Goal: Transaction & Acquisition: Purchase product/service

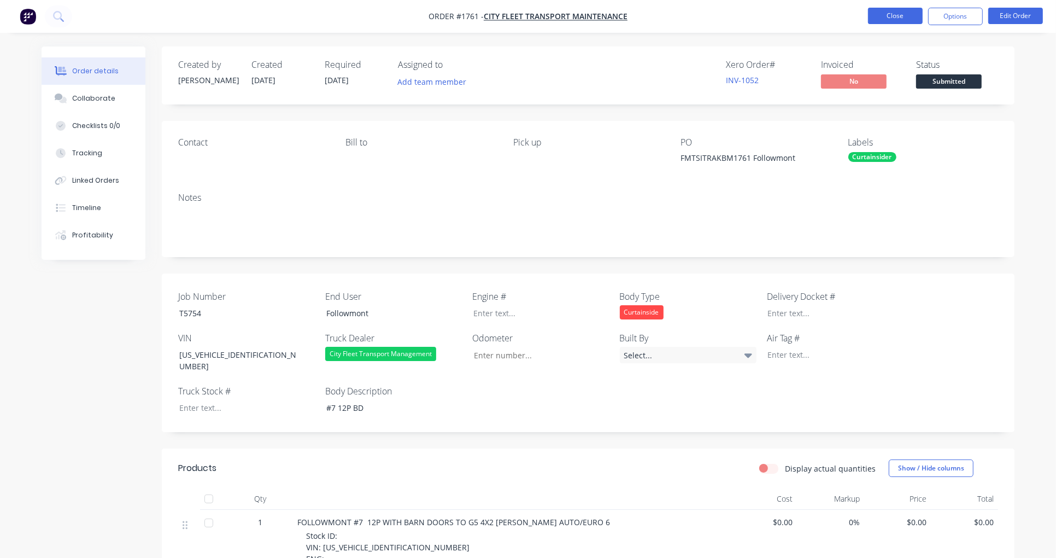
click at [897, 23] on button "Close" at bounding box center [895, 16] width 55 height 16
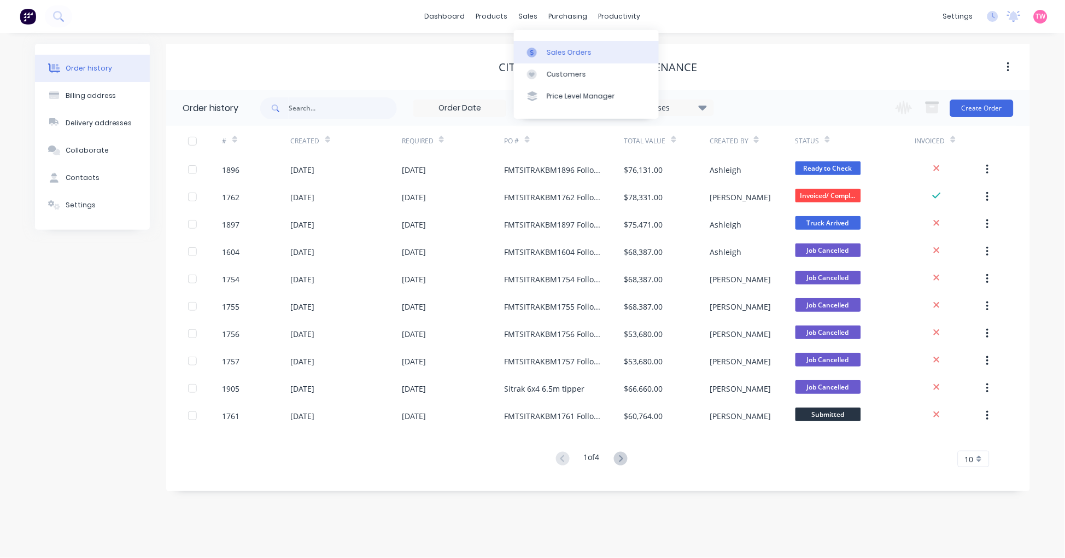
click at [547, 48] on div "Sales Orders" at bounding box center [569, 53] width 45 height 10
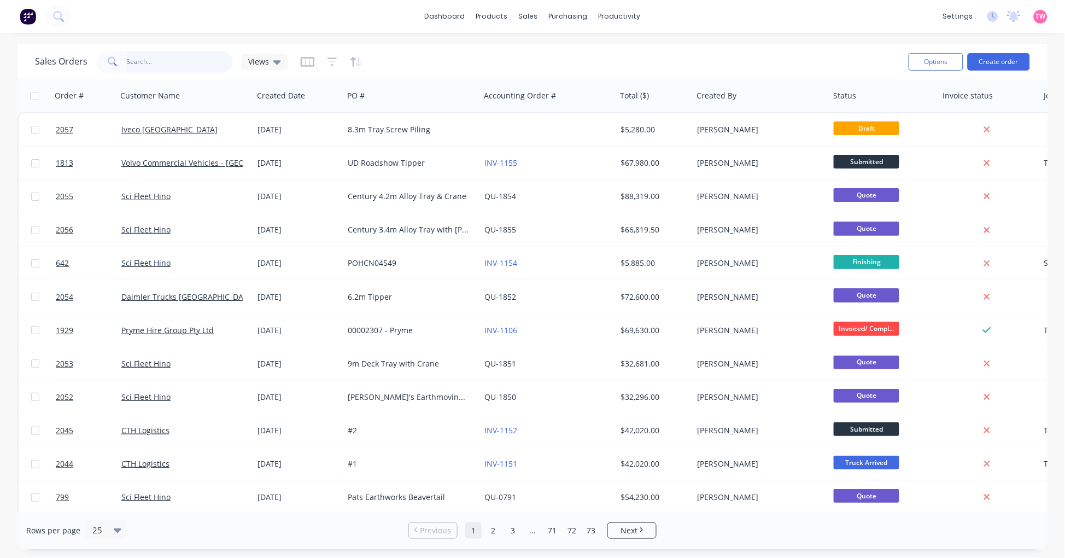
click at [166, 57] on input "text" at bounding box center [180, 62] width 107 height 22
type input "greenscope"
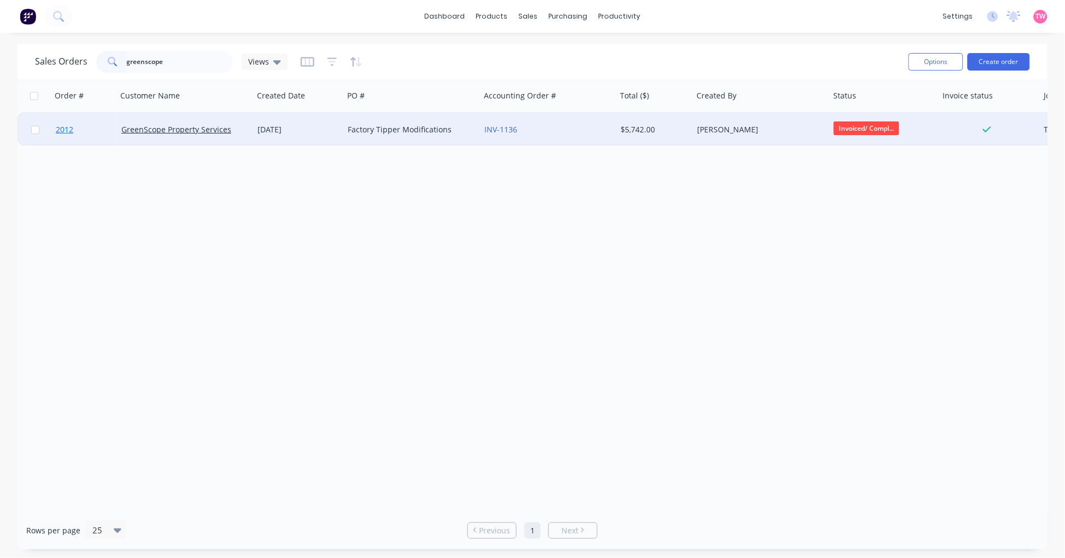
click at [91, 128] on link "2012" at bounding box center [89, 129] width 66 height 33
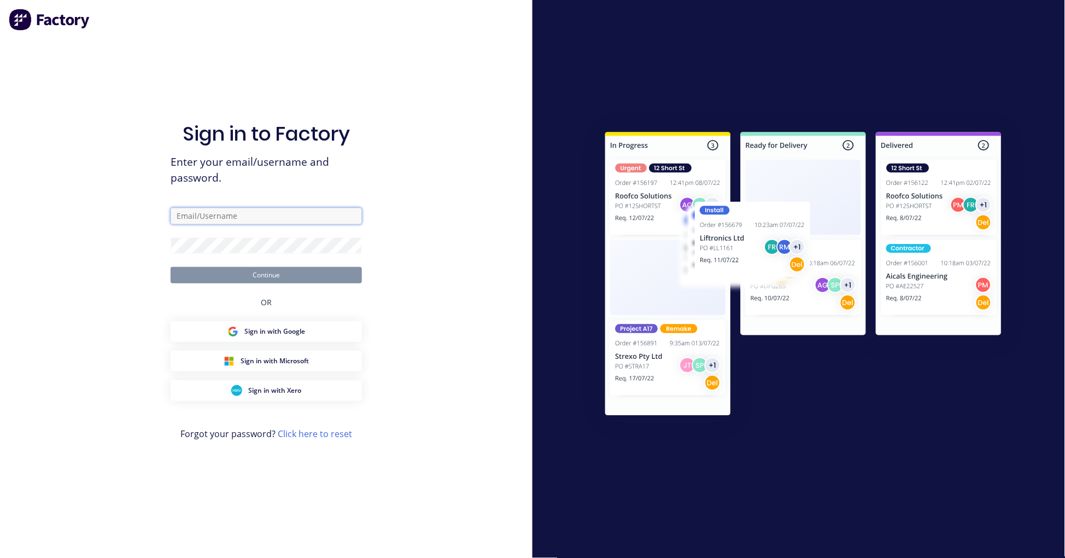
type input "admin@minibody.com.au"
click at [239, 274] on button "Continue" at bounding box center [266, 275] width 191 height 16
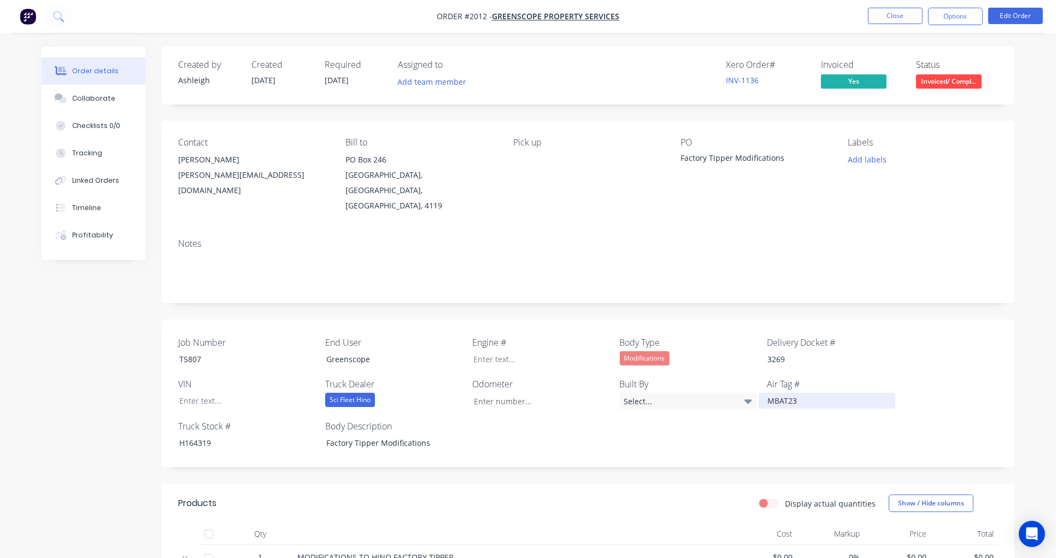
click at [797, 392] on div "MBAT23" at bounding box center [827, 400] width 137 height 16
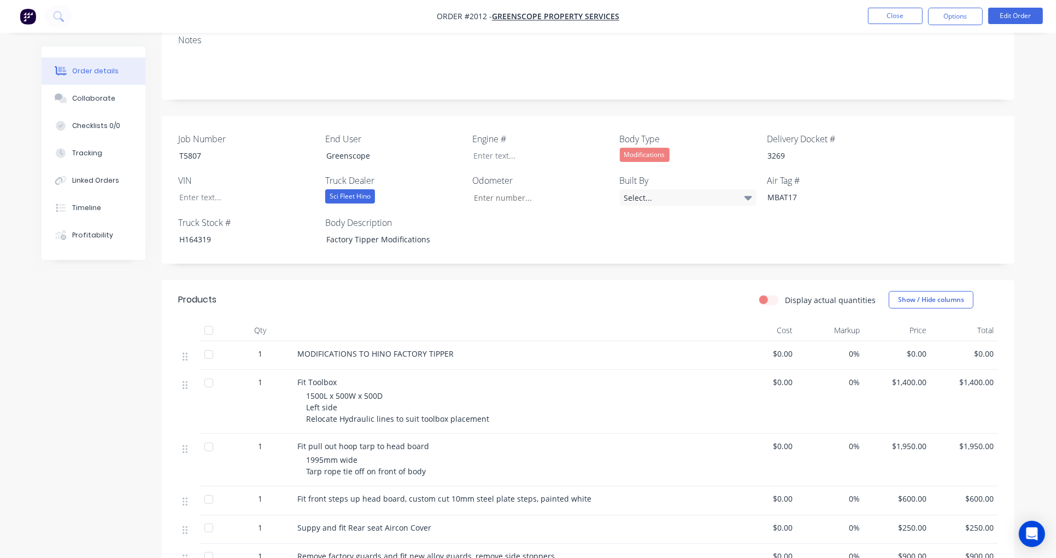
scroll to position [101, 0]
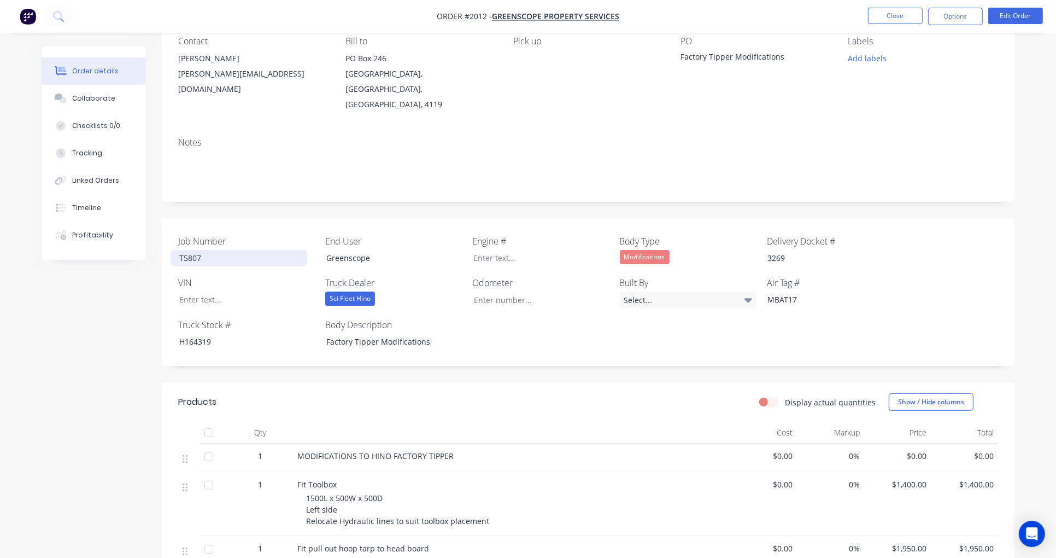
click at [188, 250] on div "T5807" at bounding box center [239, 258] width 137 height 16
click at [189, 250] on div "T5807" at bounding box center [239, 258] width 137 height 16
copy div "T5807"
click at [198, 333] on div "H164319" at bounding box center [239, 341] width 137 height 16
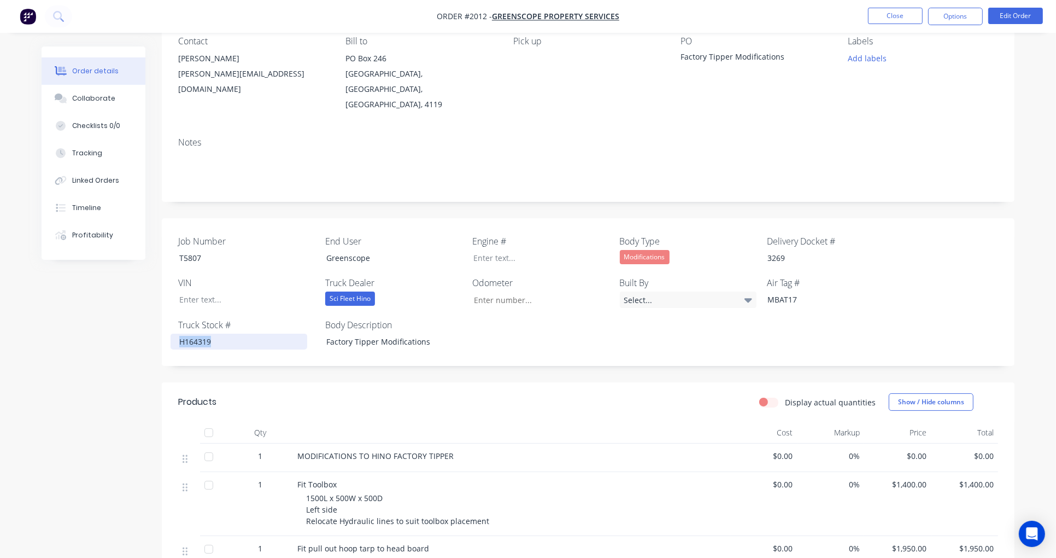
copy div "H164319"
click at [898, 15] on button "Close" at bounding box center [895, 16] width 55 height 16
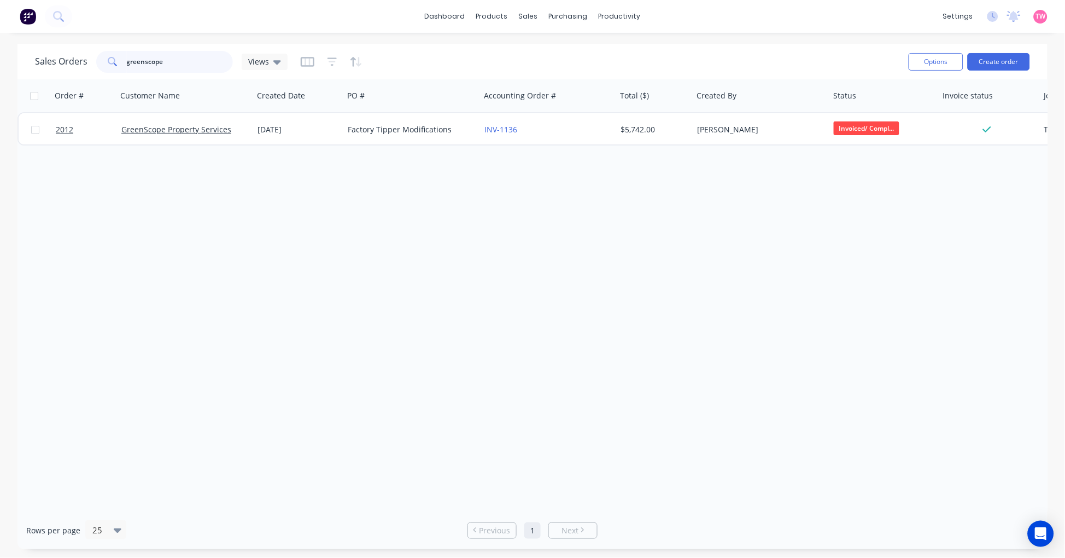
drag, startPoint x: 120, startPoint y: 59, endPoint x: 65, endPoint y: 59, distance: 55.8
click at [65, 59] on div "Sales Orders greenscope Views" at bounding box center [161, 62] width 253 height 22
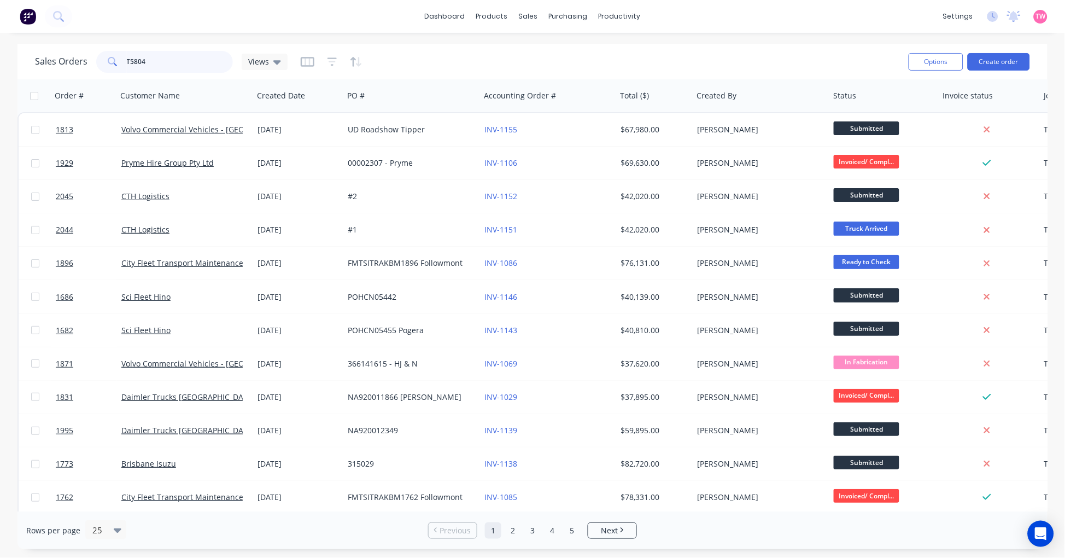
type input "T5804"
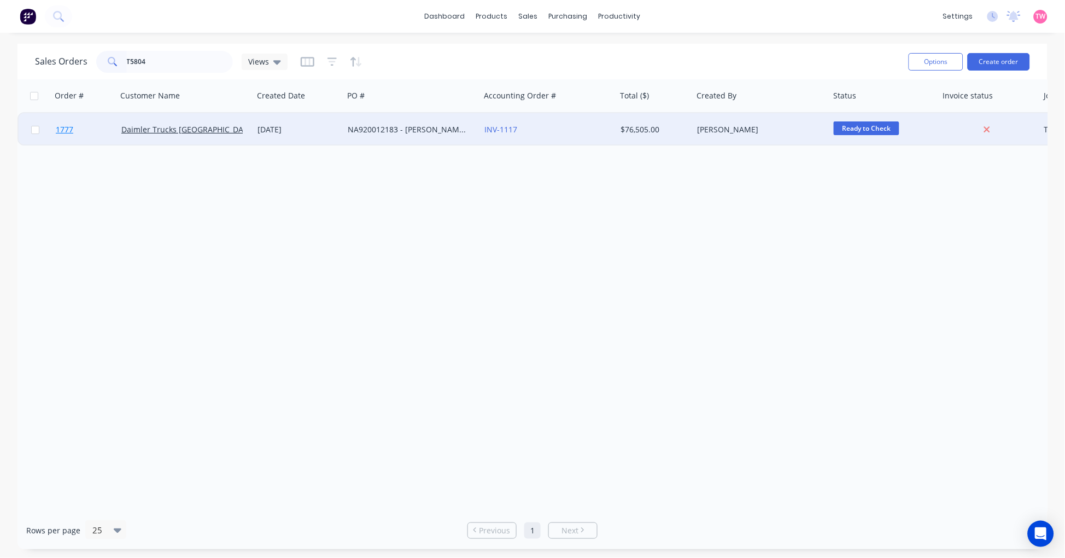
click at [96, 131] on link "1777" at bounding box center [89, 129] width 66 height 33
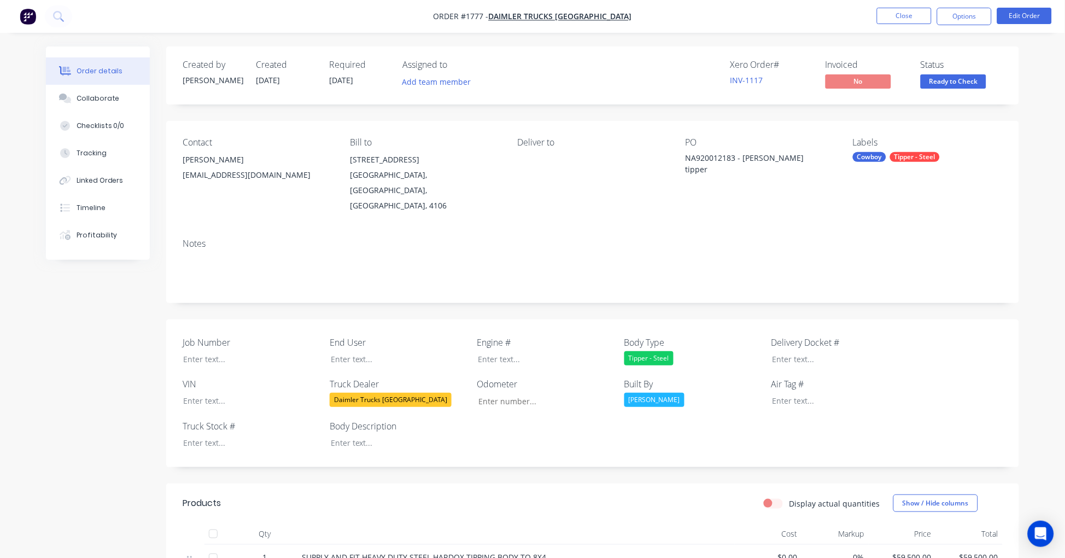
type input "53"
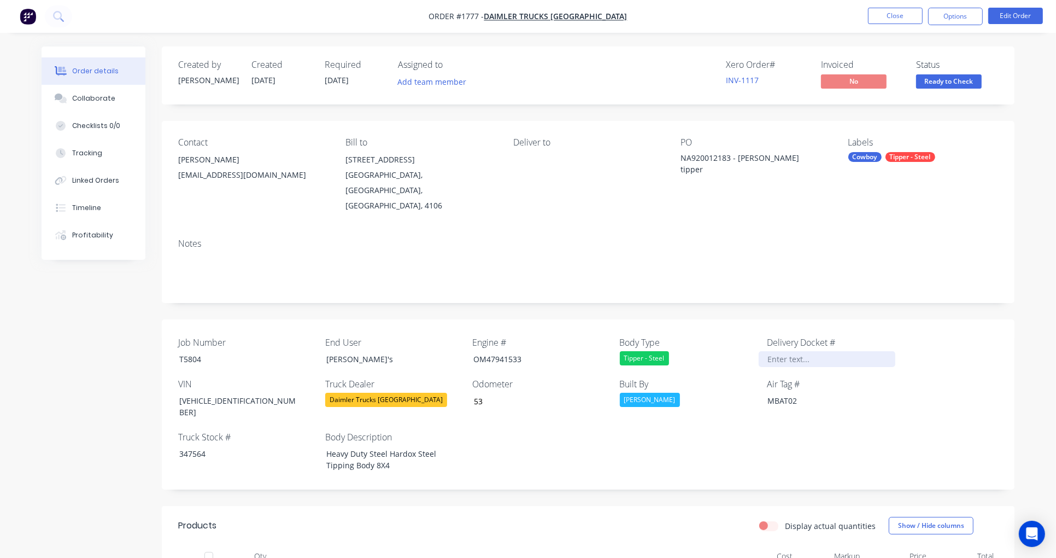
click at [784, 351] on div at bounding box center [827, 359] width 137 height 16
click at [783, 351] on div at bounding box center [827, 359] width 137 height 16
click at [92, 102] on div "Collaborate" at bounding box center [93, 98] width 43 height 10
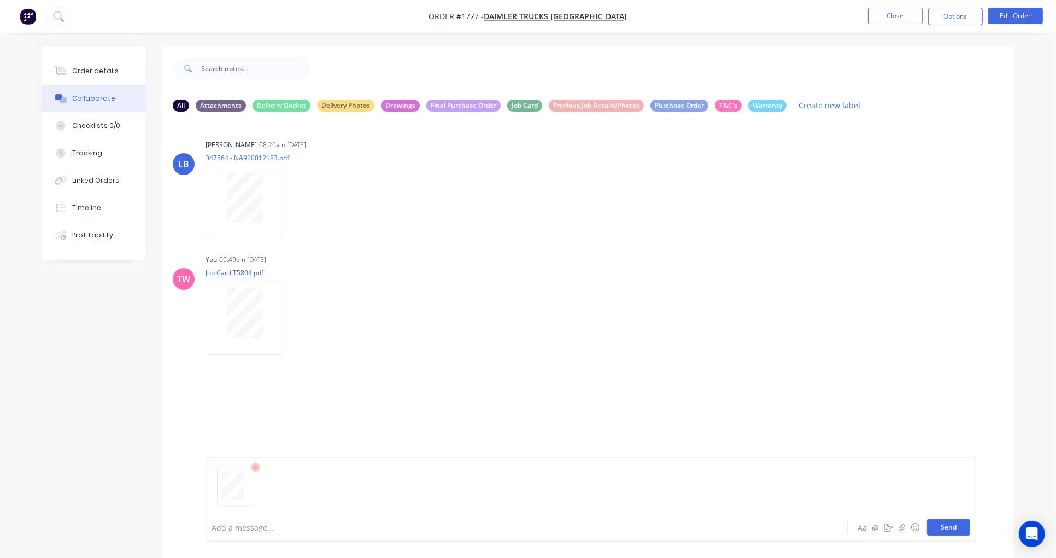
click at [938, 521] on button "Send" at bounding box center [948, 527] width 43 height 16
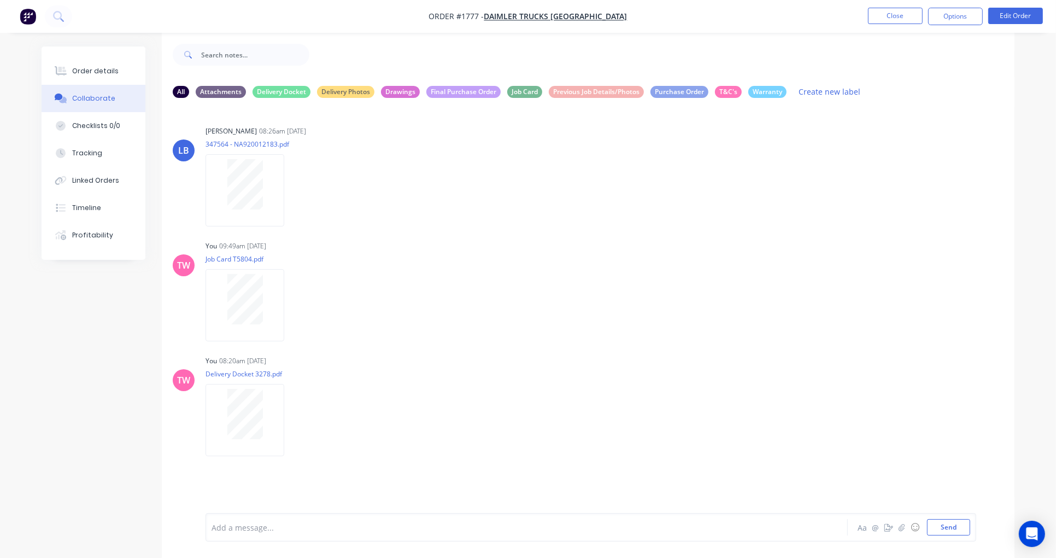
scroll to position [17, 0]
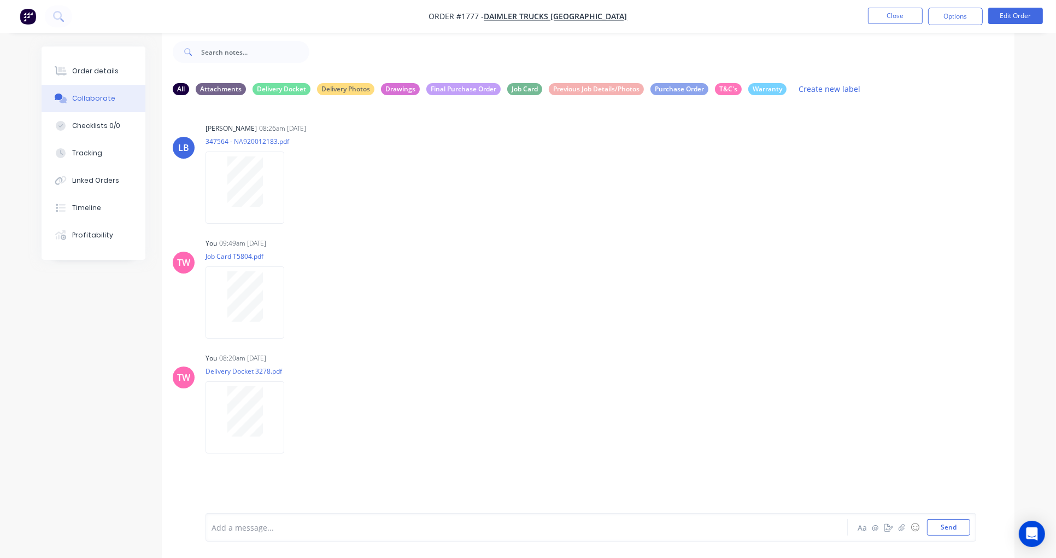
drag, startPoint x: 283, startPoint y: 524, endPoint x: 276, endPoint y: 521, distance: 7.6
click at [283, 524] on div at bounding box center [496, 526] width 569 height 11
click at [938, 530] on button "Send" at bounding box center [948, 527] width 43 height 16
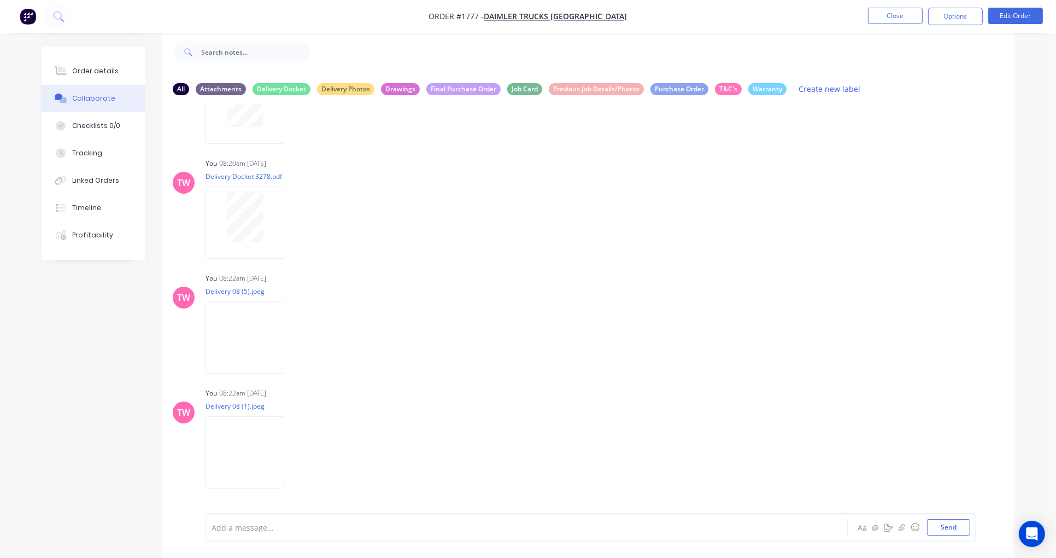
scroll to position [0, 0]
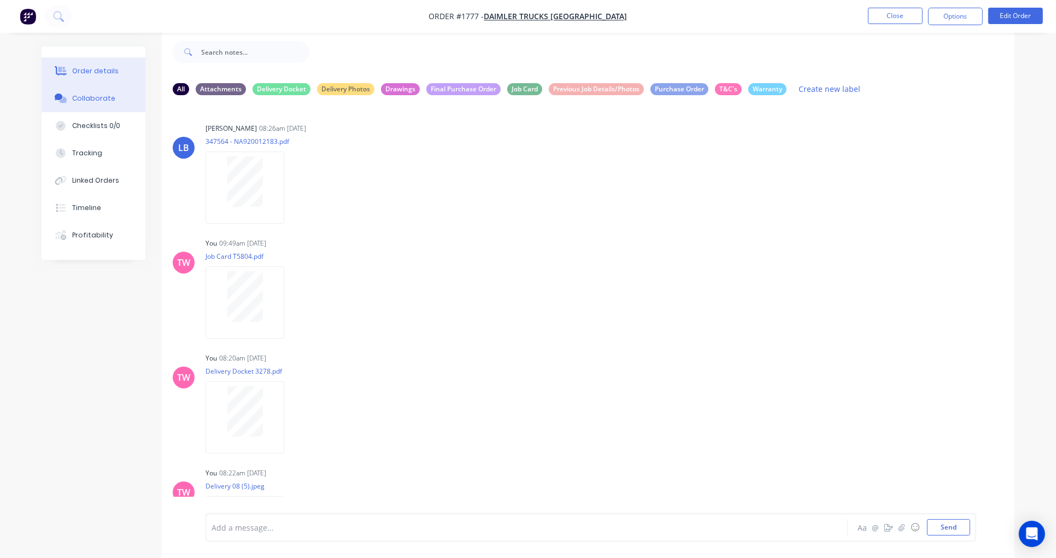
click at [107, 68] on div "Order details" at bounding box center [95, 71] width 46 height 10
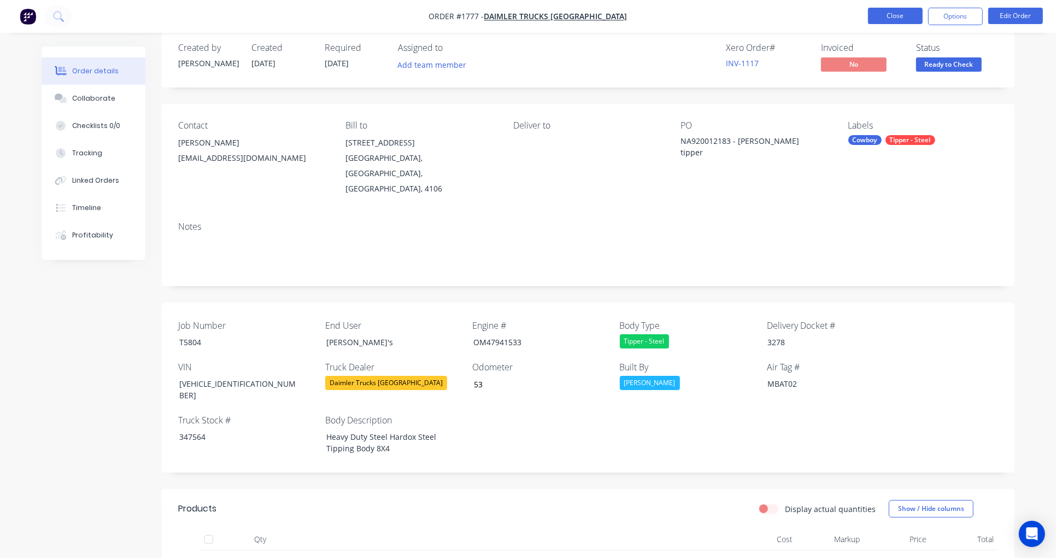
click at [877, 17] on button "Close" at bounding box center [895, 16] width 55 height 16
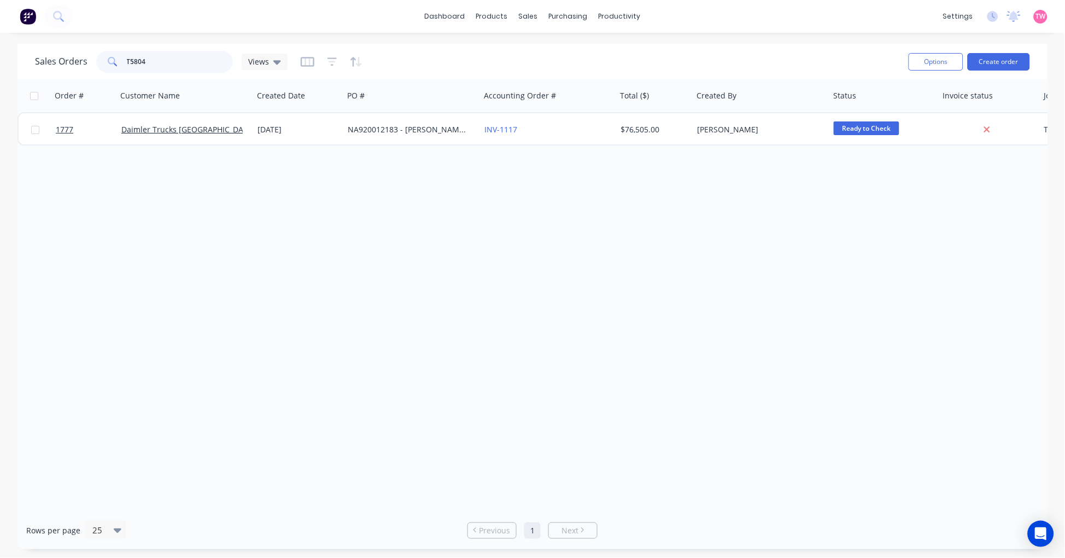
drag, startPoint x: 156, startPoint y: 56, endPoint x: 104, endPoint y: 61, distance: 52.2
click at [104, 61] on div "T5804" at bounding box center [164, 62] width 137 height 22
type input "legion drilling"
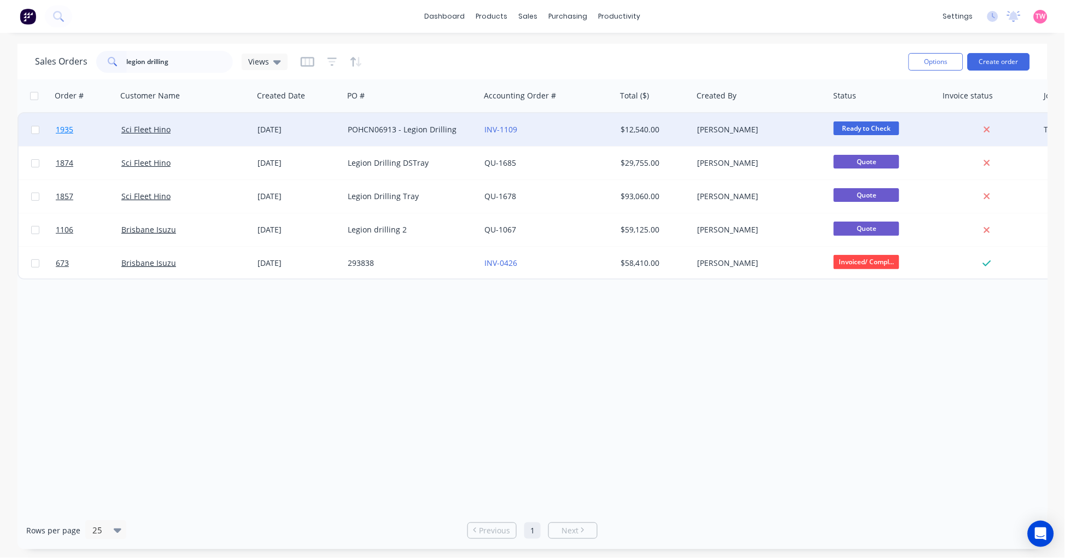
click at [101, 127] on link "1935" at bounding box center [89, 129] width 66 height 33
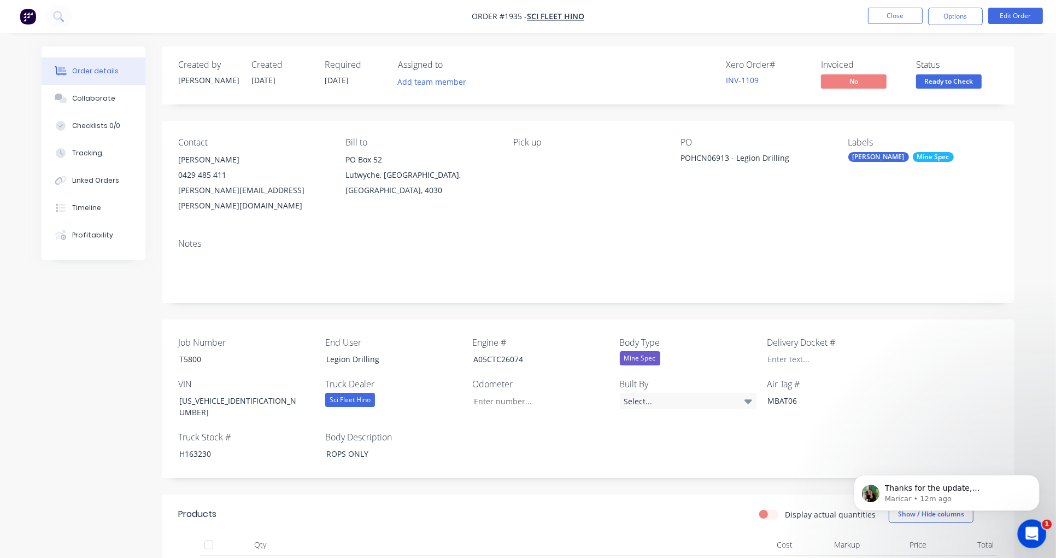
click at [1026, 524] on div "Open Intercom Messenger" at bounding box center [1030, 532] width 36 height 36
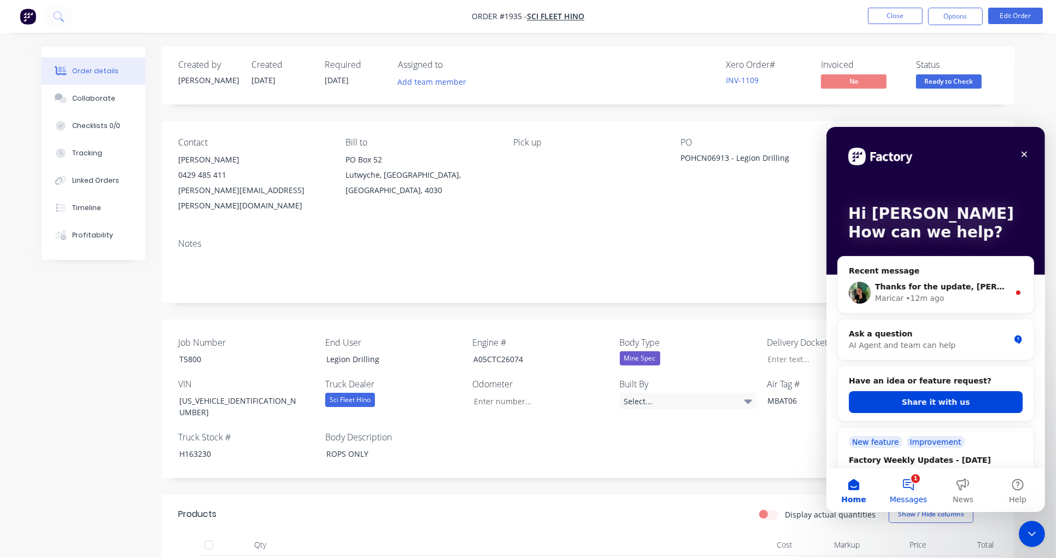
click at [910, 490] on button "1 Messages" at bounding box center [908, 489] width 55 height 44
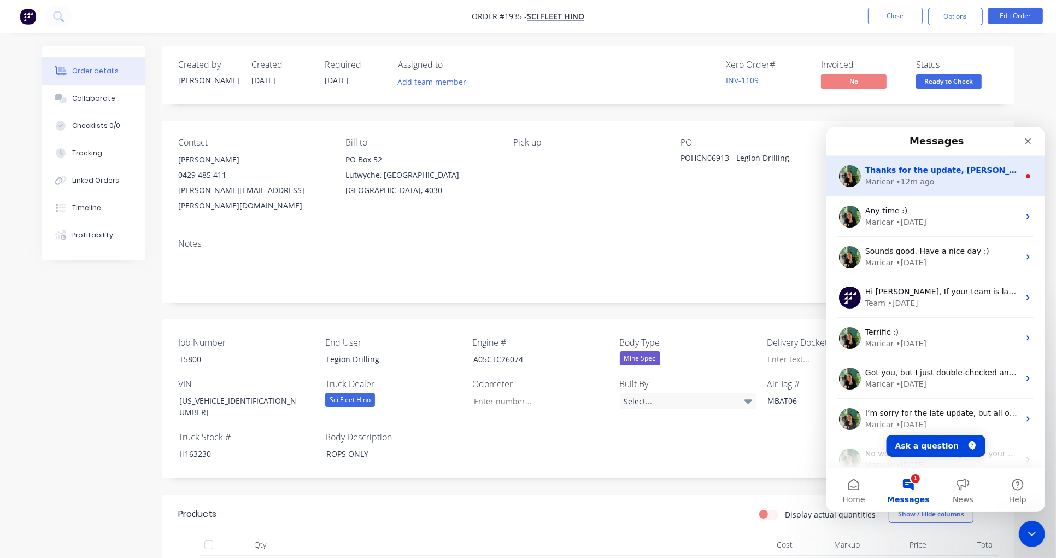
click at [930, 184] on div "Maricar • 12m ago" at bounding box center [942, 180] width 154 height 11
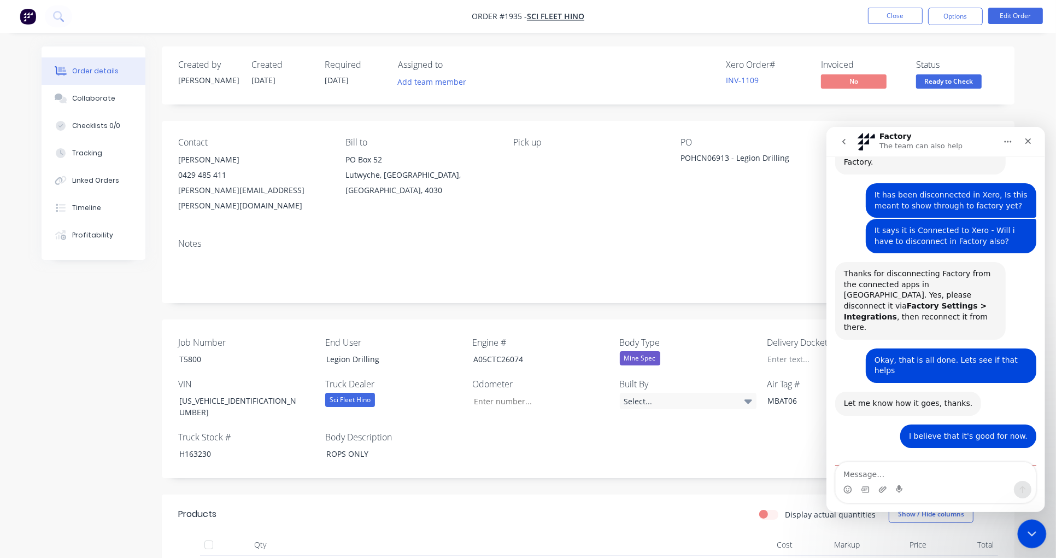
scroll to position [667, 0]
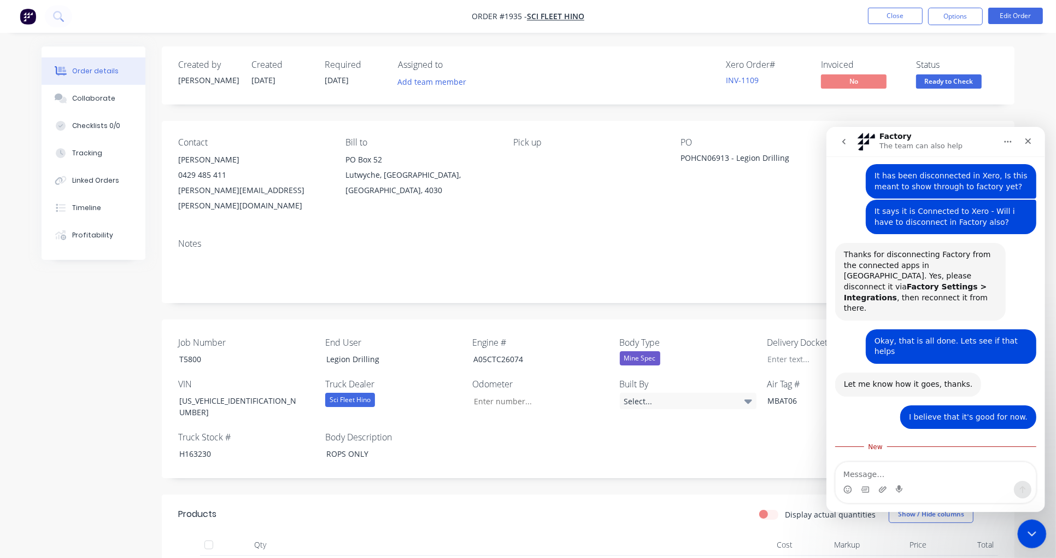
click at [1029, 536] on icon "Close Intercom Messenger" at bounding box center [1030, 531] width 13 height 13
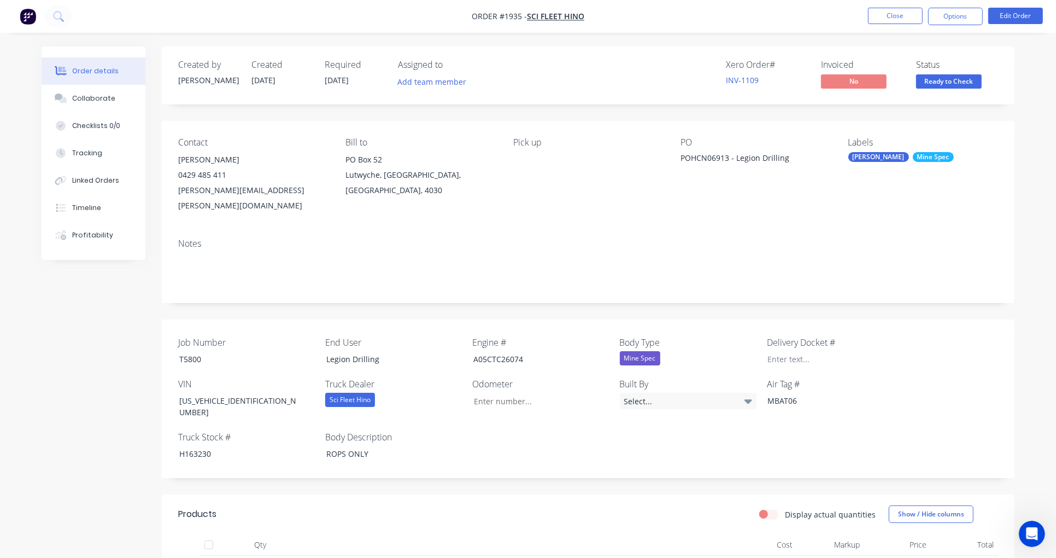
scroll to position [642, 0]
click at [894, 16] on button "Close" at bounding box center [895, 16] width 55 height 16
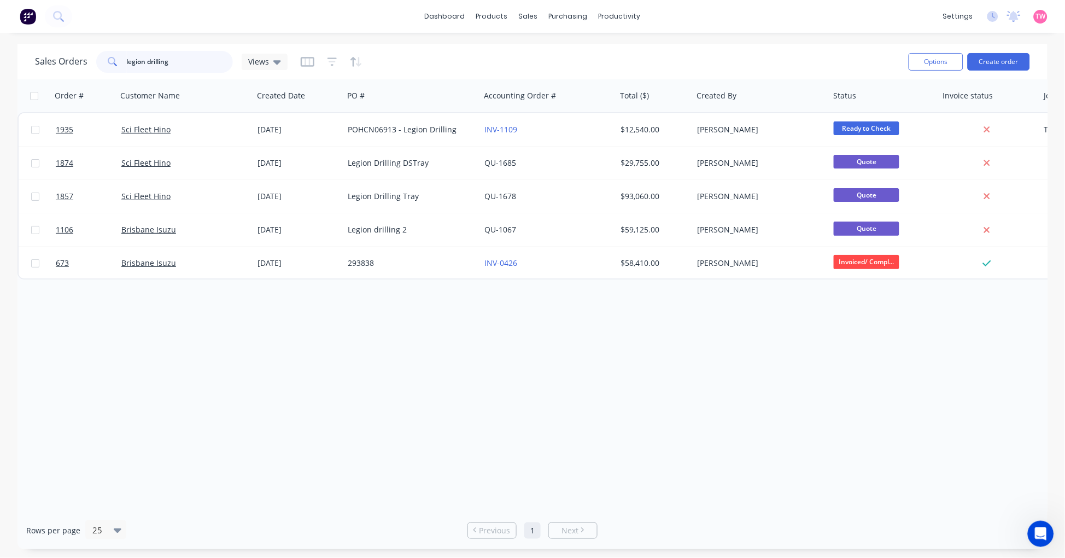
drag, startPoint x: 187, startPoint y: 61, endPoint x: 104, endPoint y: 60, distance: 82.5
click at [104, 60] on div "legion drilling" at bounding box center [164, 62] width 137 height 22
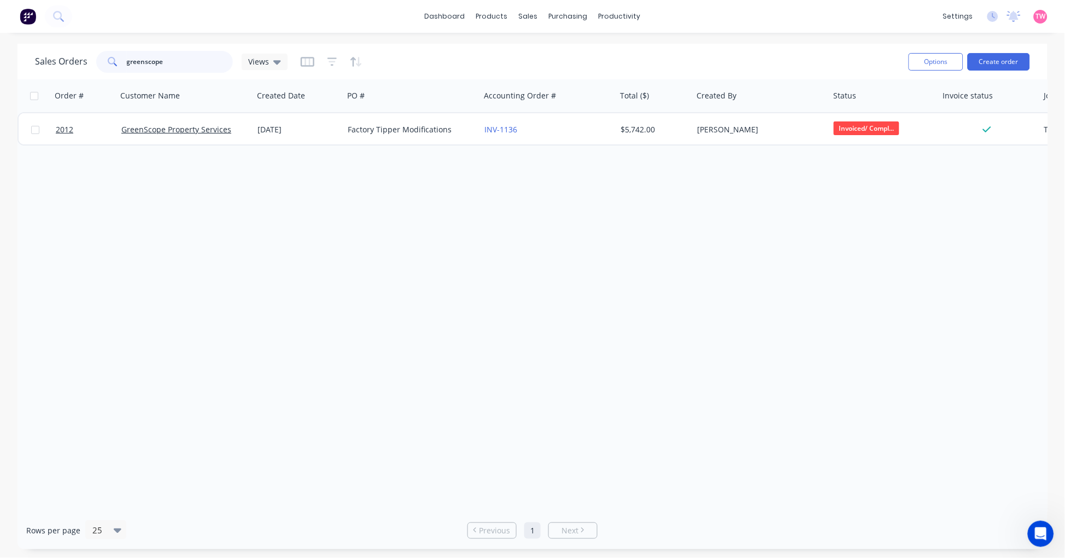
drag, startPoint x: 143, startPoint y: 61, endPoint x: 104, endPoint y: 62, distance: 39.4
click at [104, 62] on div "greenscope" at bounding box center [164, 62] width 137 height 22
paste input "315029"
click at [860, 279] on div "Order # Customer Name Created Date PO # Accounting Order # Total ($) Created By…" at bounding box center [532, 295] width 1030 height 432
drag, startPoint x: 175, startPoint y: 63, endPoint x: -3, endPoint y: 49, distance: 178.8
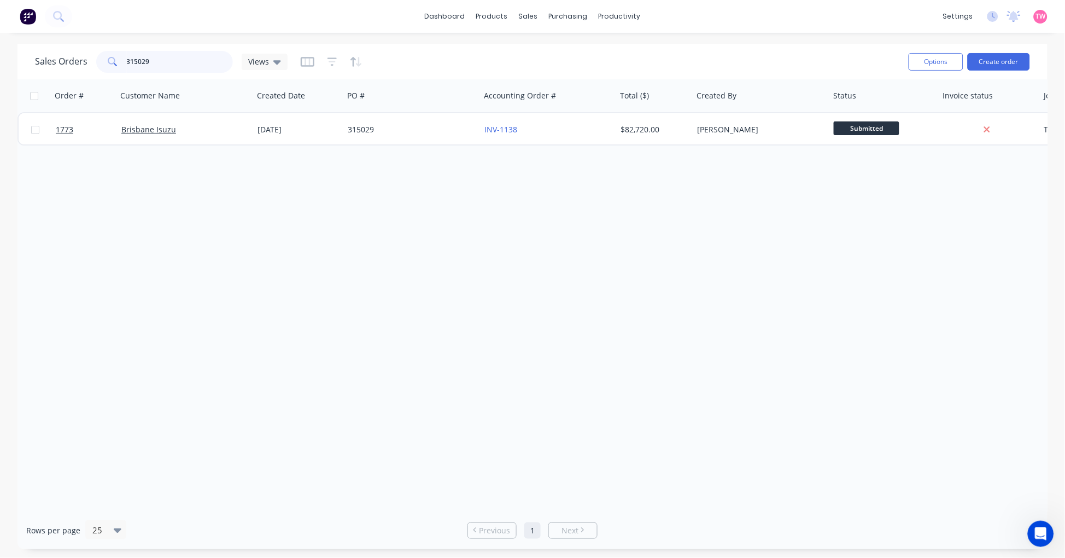
click at [0, 49] on html "dashboard products sales purchasing productivity dashboard products Product Cat…" at bounding box center [532, 279] width 1065 height 558
type input "5786"
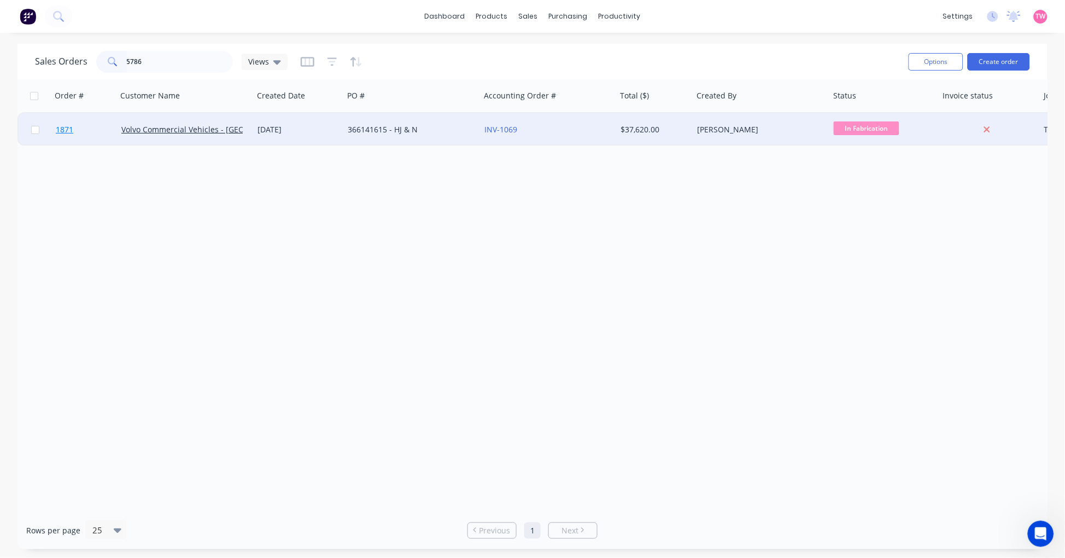
click at [103, 130] on link "1871" at bounding box center [89, 129] width 66 height 33
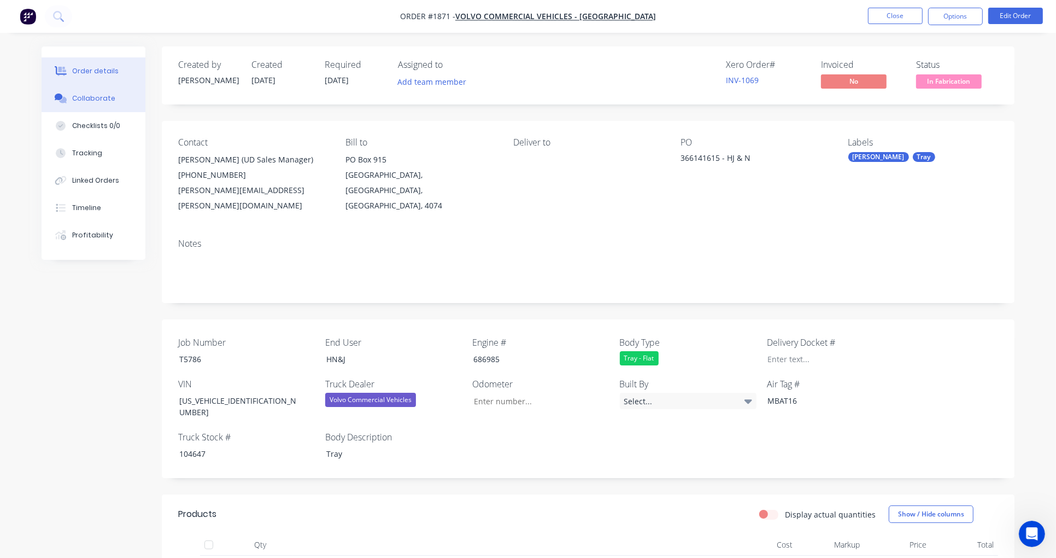
click at [93, 101] on div "Collaborate" at bounding box center [93, 98] width 43 height 10
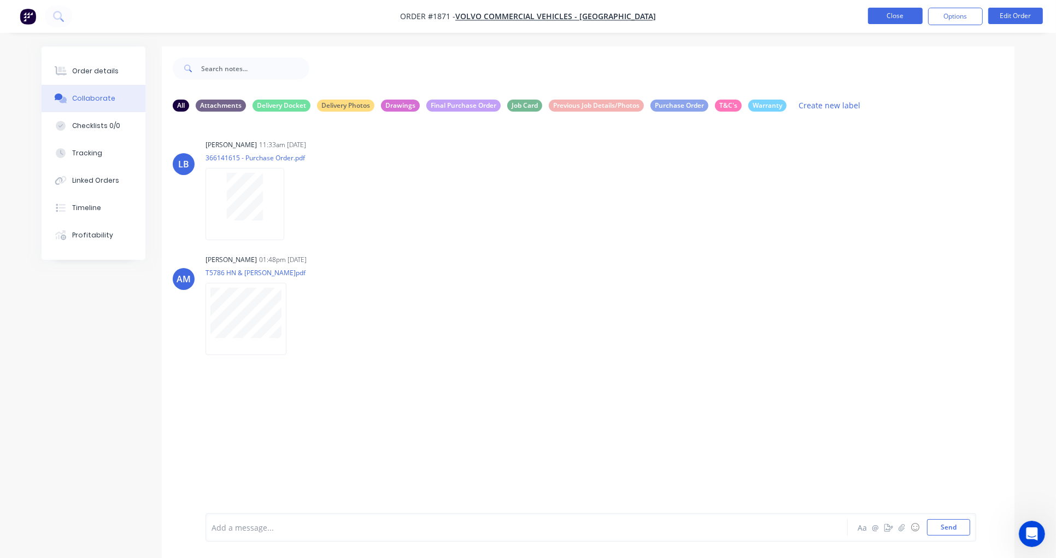
click at [889, 13] on button "Close" at bounding box center [895, 16] width 55 height 16
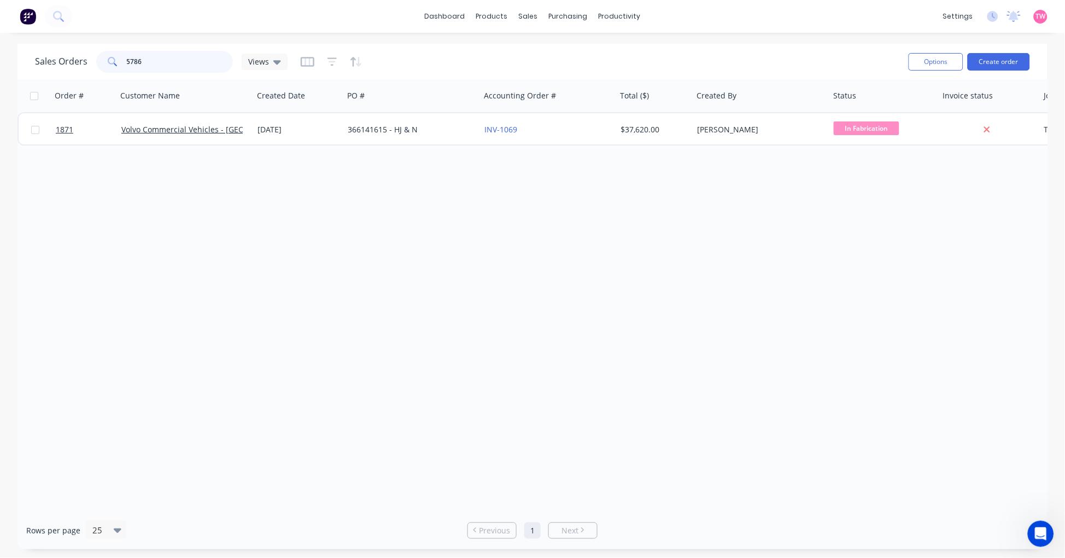
drag, startPoint x: 162, startPoint y: 61, endPoint x: 109, endPoint y: 57, distance: 52.6
click at [110, 57] on div "5786" at bounding box center [164, 62] width 137 height 22
paste input "H163278"
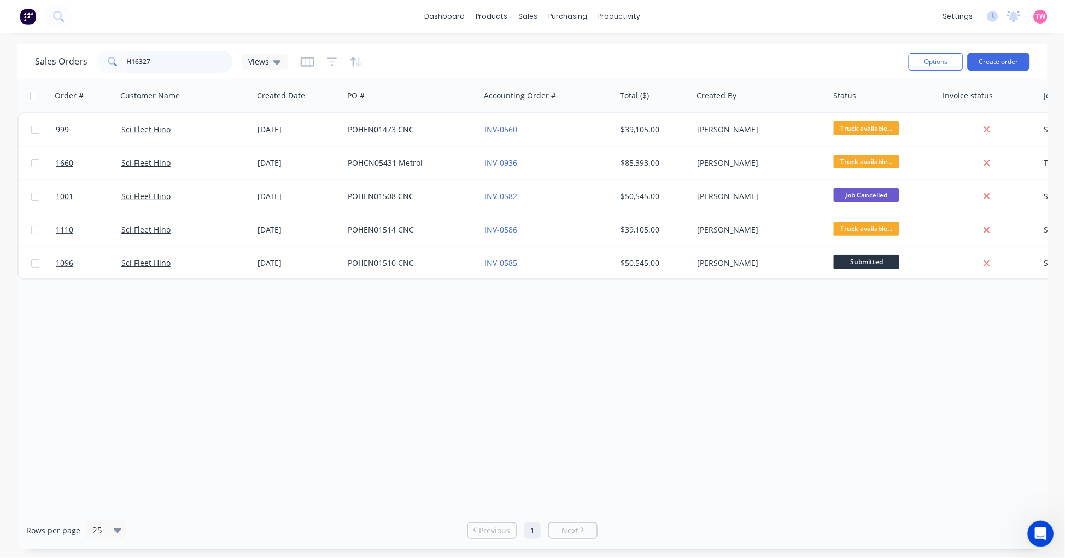
click at [163, 58] on input "H16327" at bounding box center [180, 62] width 107 height 22
paste input "8"
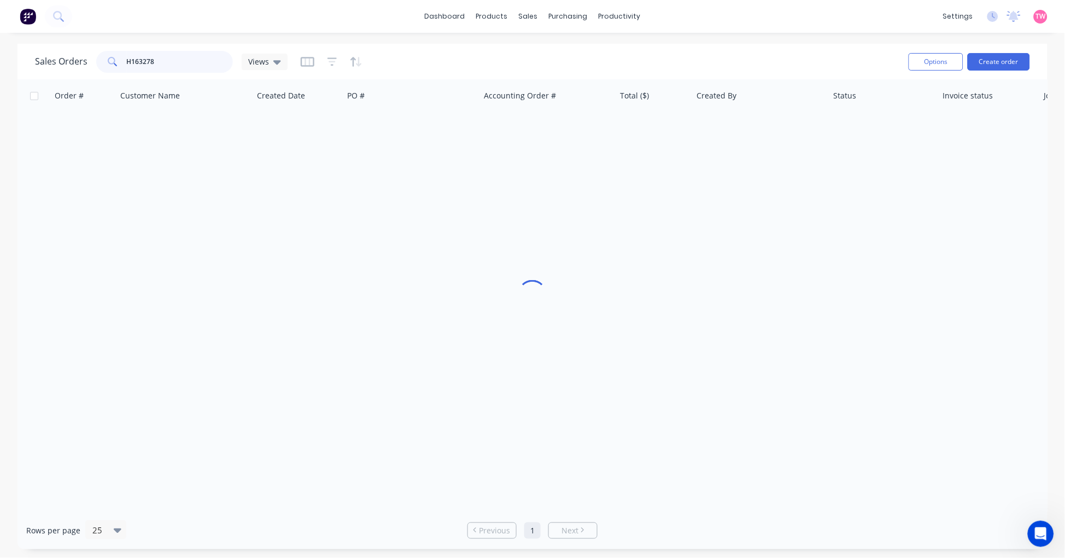
type input "H163278"
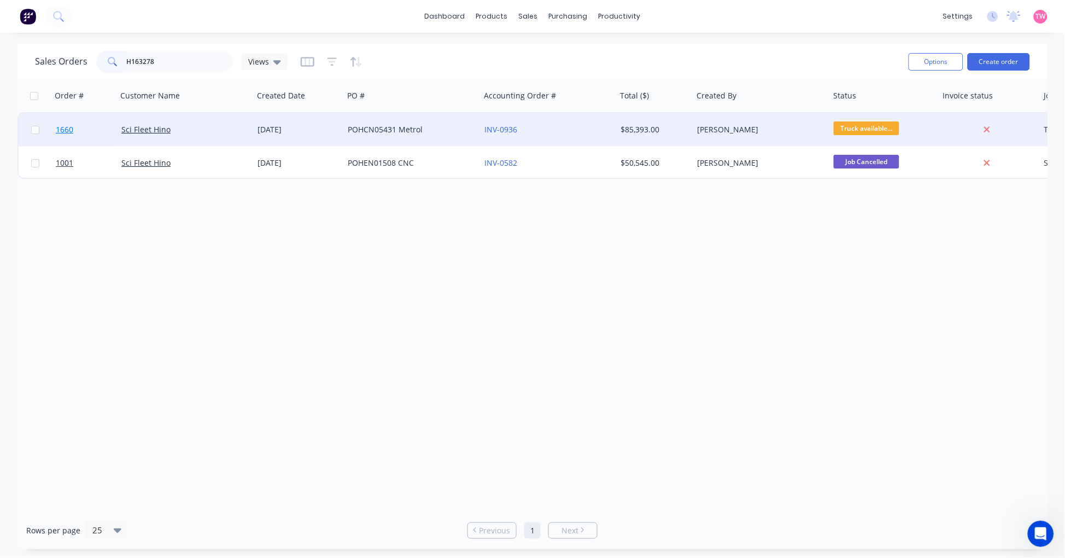
click at [93, 130] on link "1660" at bounding box center [89, 129] width 66 height 33
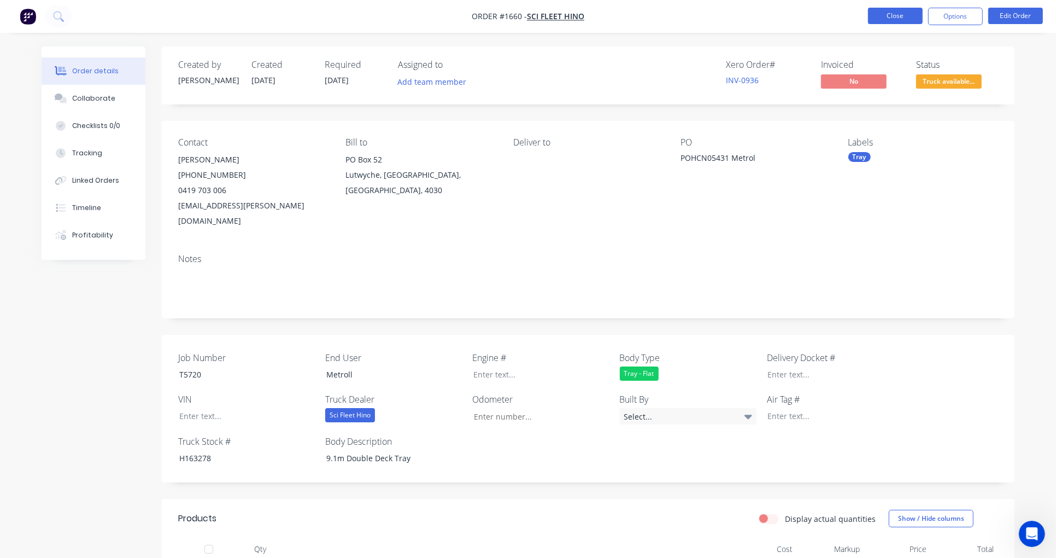
click at [887, 11] on button "Close" at bounding box center [895, 16] width 55 height 16
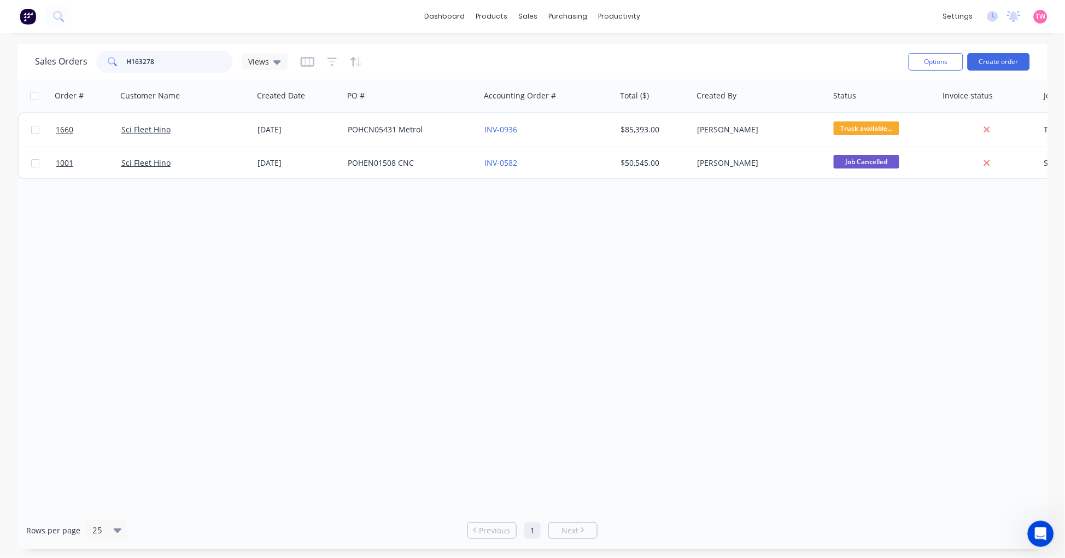
drag, startPoint x: 140, startPoint y: 65, endPoint x: 19, endPoint y: 73, distance: 122.2
click at [19, 73] on div "Sales Orders H163278 Views Options Create order" at bounding box center [532, 62] width 1030 height 36
type input "lyndons"
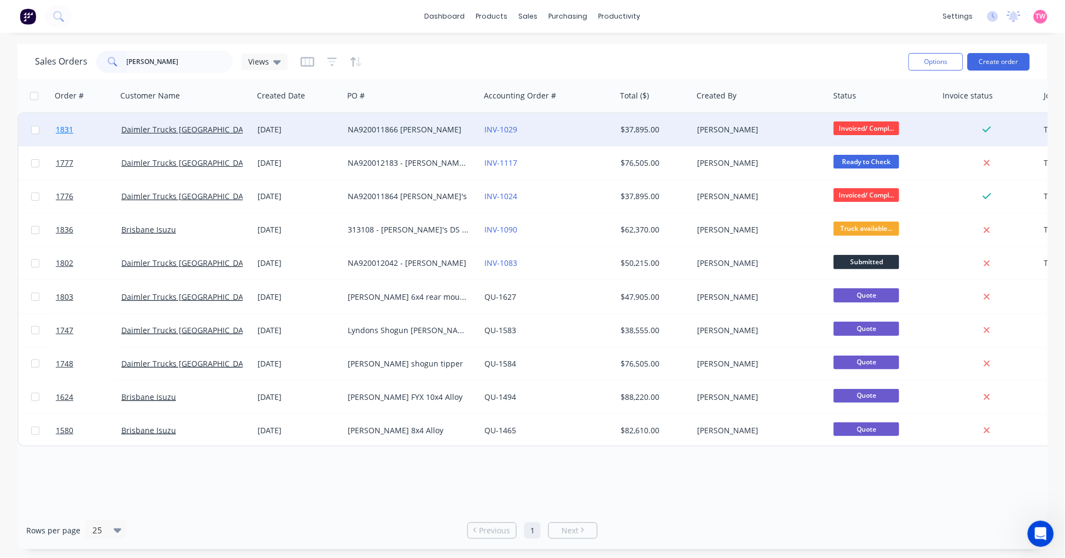
click at [92, 127] on link "1831" at bounding box center [89, 129] width 66 height 33
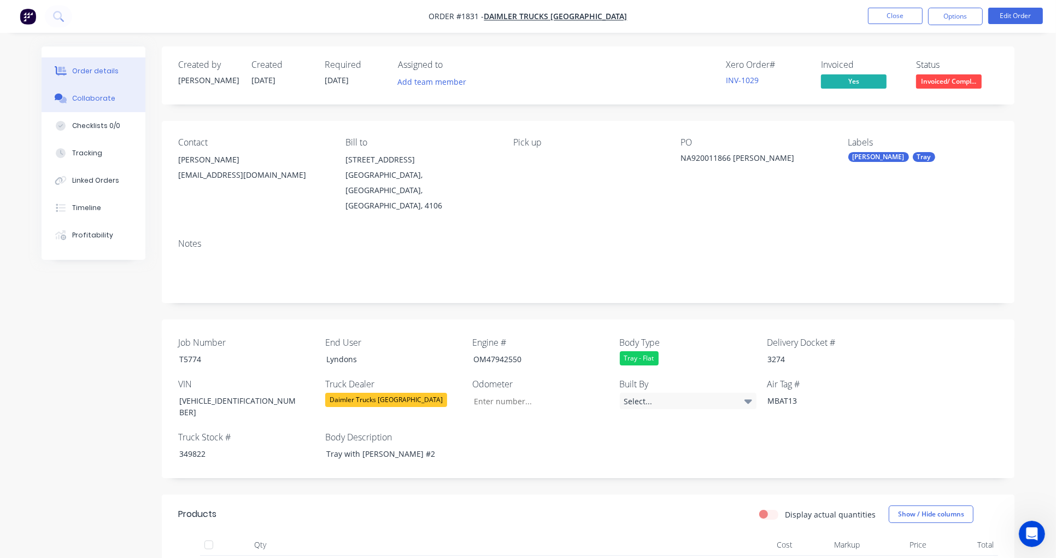
click at [90, 101] on div "Collaborate" at bounding box center [93, 98] width 43 height 10
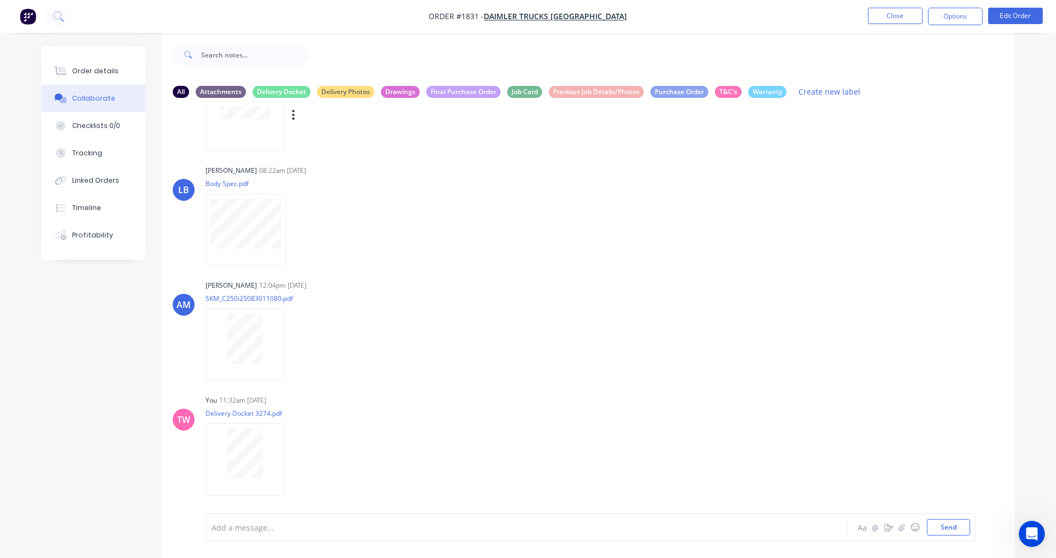
scroll to position [17, 0]
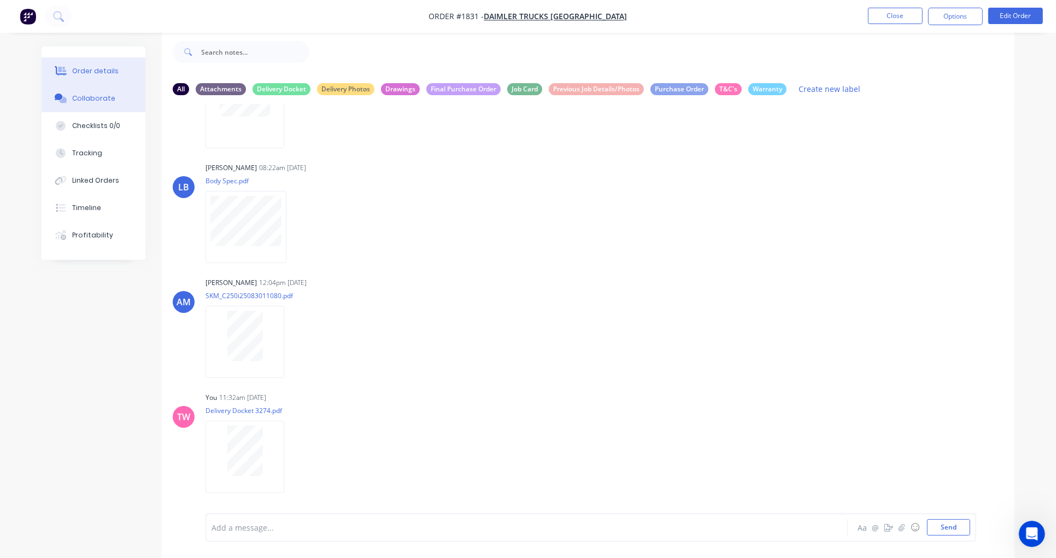
click at [106, 69] on div "Order details" at bounding box center [95, 71] width 46 height 10
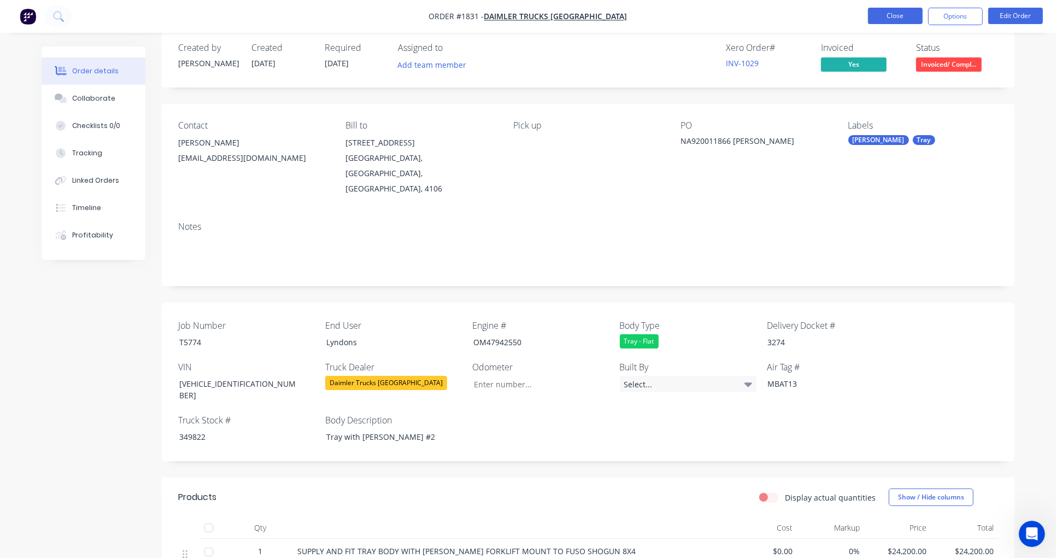
click at [910, 13] on button "Close" at bounding box center [895, 16] width 55 height 16
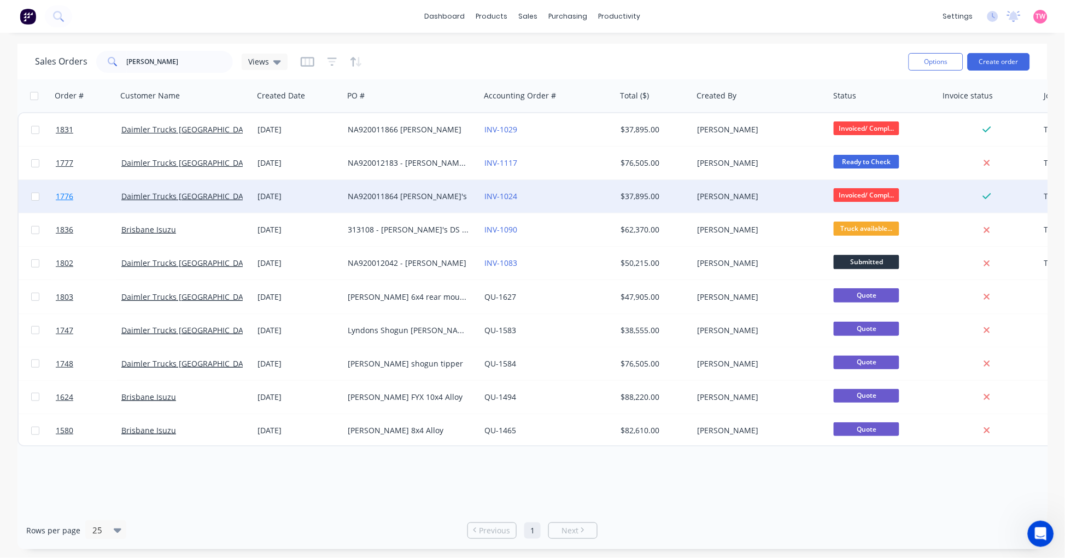
click at [94, 195] on link "1776" at bounding box center [89, 196] width 66 height 33
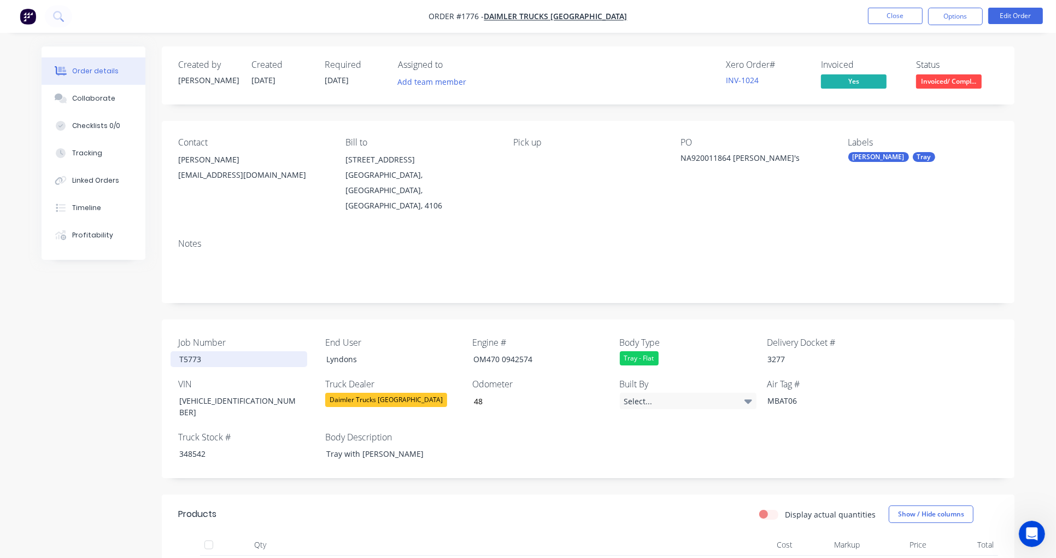
click at [198, 351] on div "T5773" at bounding box center [239, 359] width 137 height 16
copy div "T5773"
click at [87, 101] on div "Collaborate" at bounding box center [93, 98] width 43 height 10
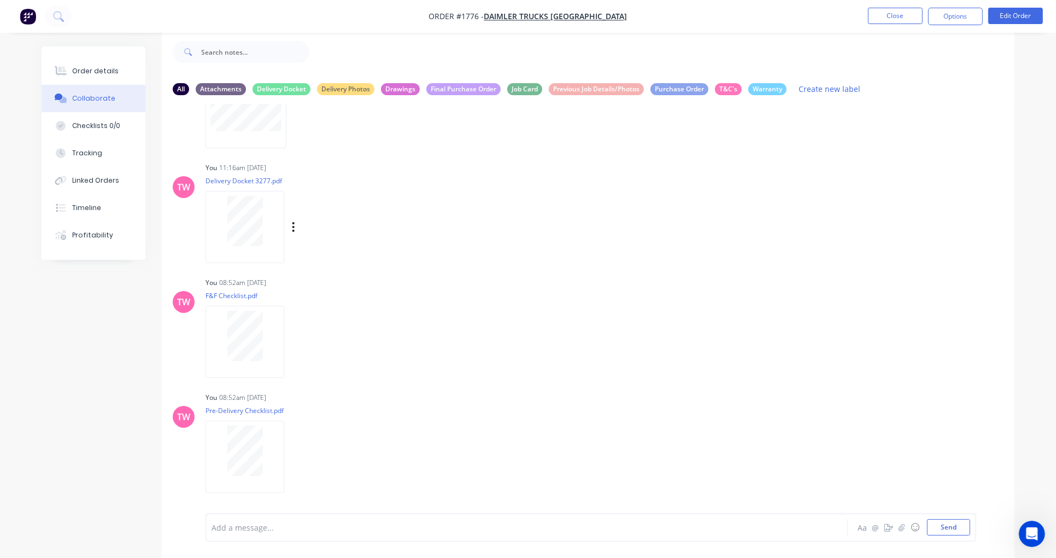
scroll to position [17, 0]
click at [94, 75] on div "Order details" at bounding box center [95, 71] width 46 height 10
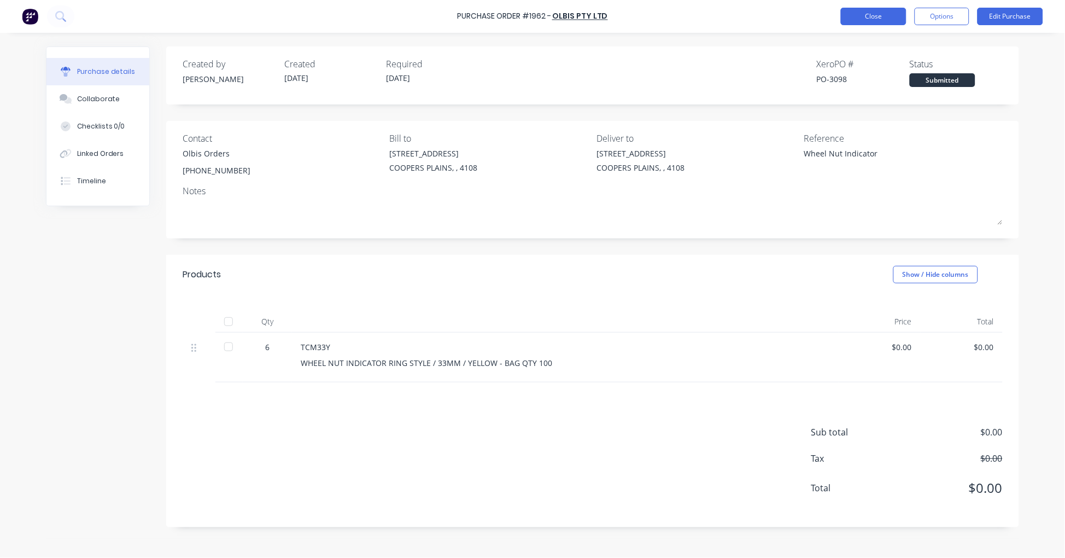
click at [868, 13] on button "Close" at bounding box center [874, 16] width 66 height 17
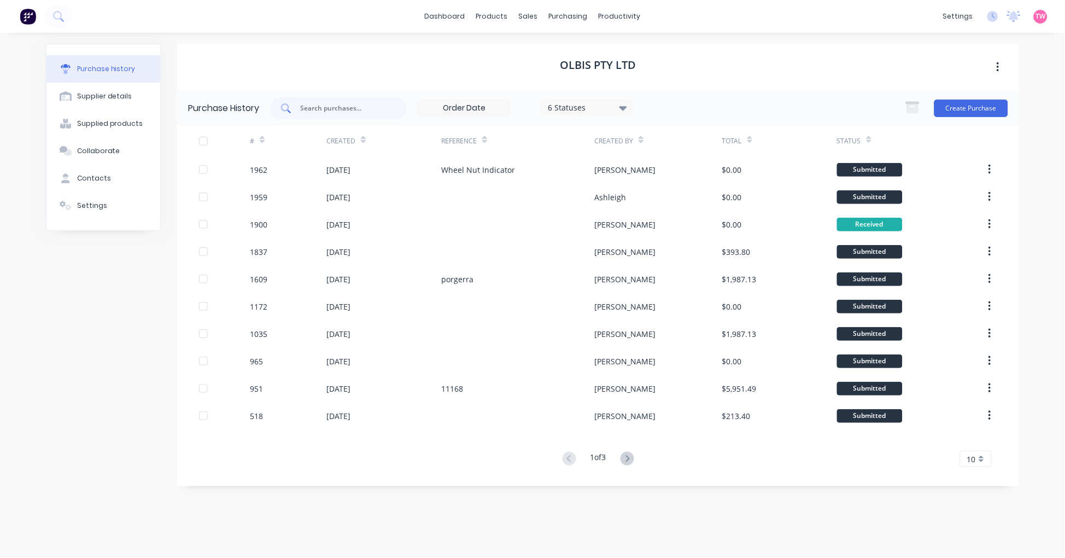
click at [326, 103] on input "text" at bounding box center [344, 108] width 91 height 11
type input "dynamic truck school"
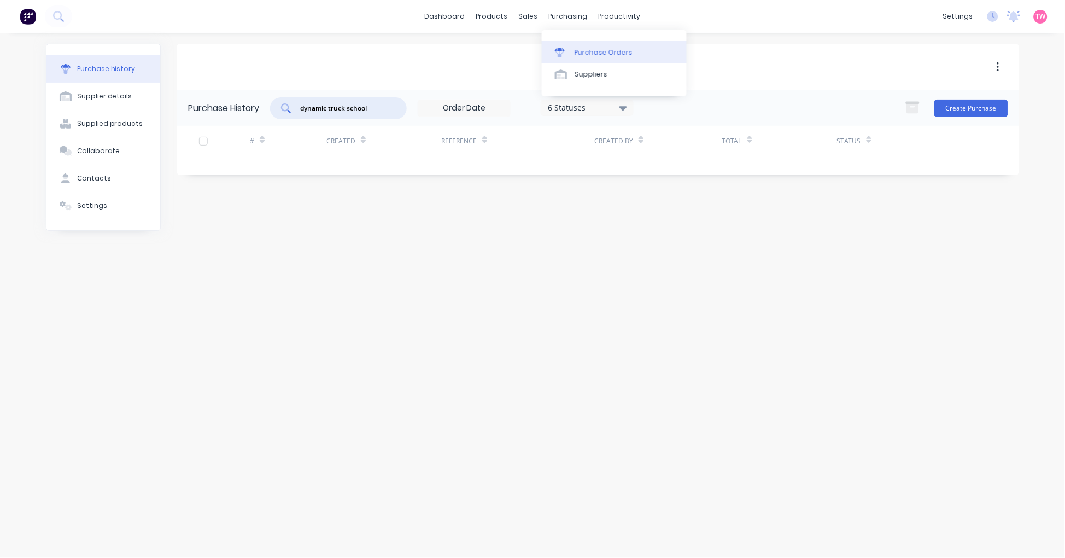
click at [594, 48] on div "Purchase Orders" at bounding box center [604, 53] width 58 height 10
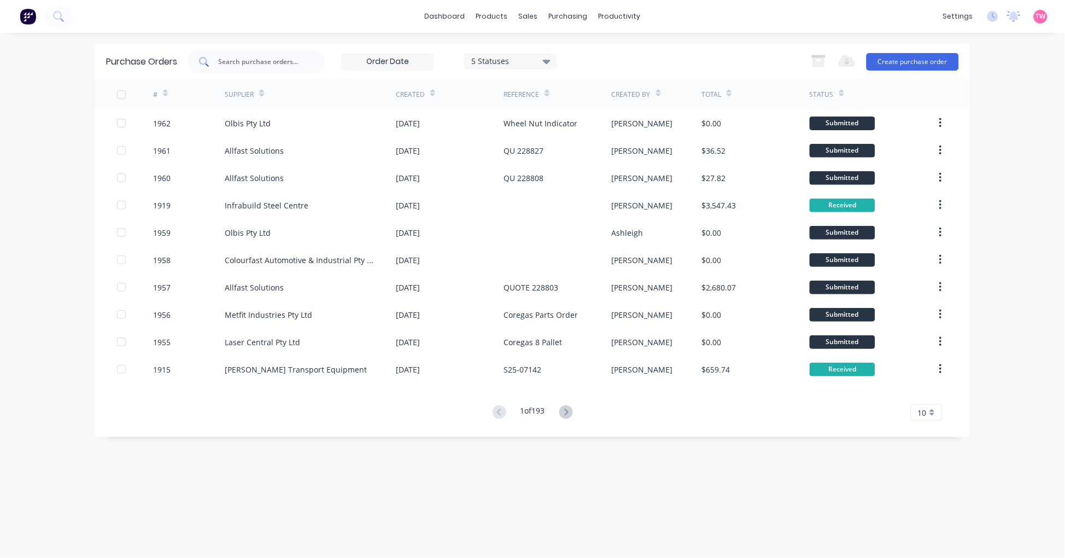
click at [286, 61] on input "text" at bounding box center [262, 61] width 91 height 11
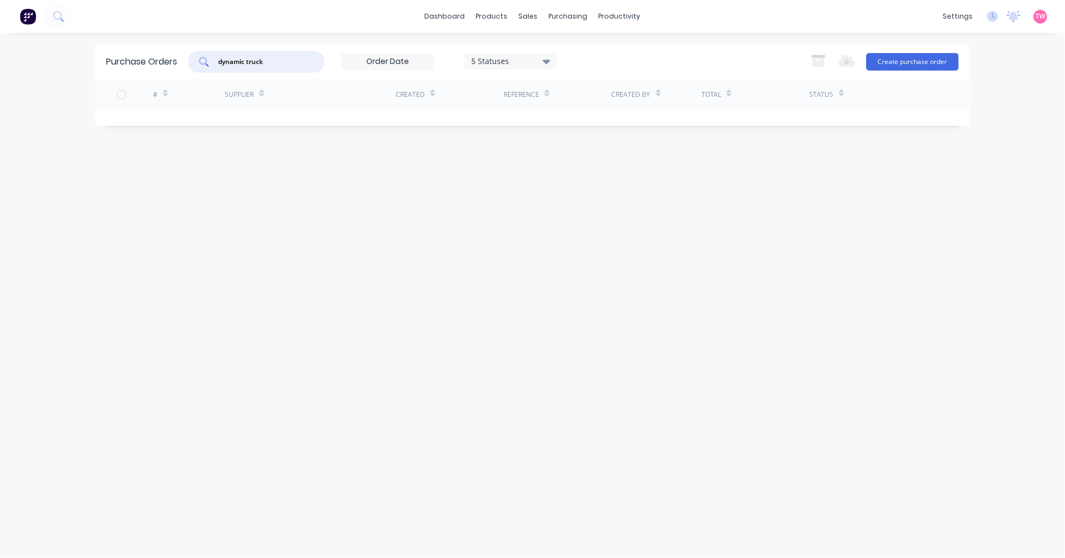
drag, startPoint x: 287, startPoint y: 61, endPoint x: 244, endPoint y: 58, distance: 43.3
click at [244, 58] on input "dynamic truck" at bounding box center [262, 61] width 91 height 11
type input "dynamic"
drag, startPoint x: 257, startPoint y: 61, endPoint x: 104, endPoint y: 57, distance: 153.1
click at [111, 61] on div "Purchase Orders dynamic 5 Statuses 5 Statuses Export to Excel (XLSX) Create pur…" at bounding box center [532, 62] width 875 height 36
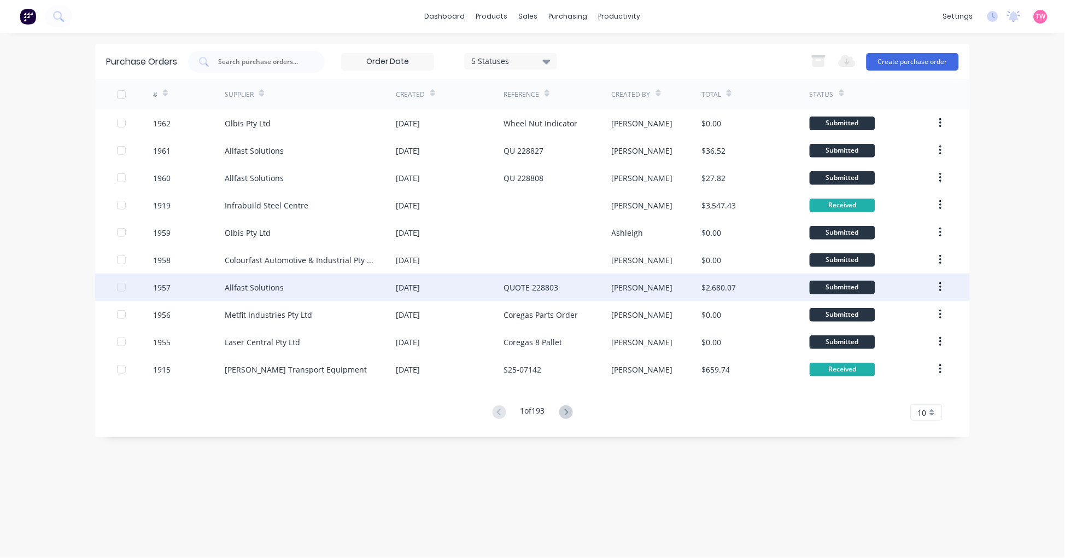
click at [274, 291] on div "Allfast Solutions" at bounding box center [254, 287] width 59 height 11
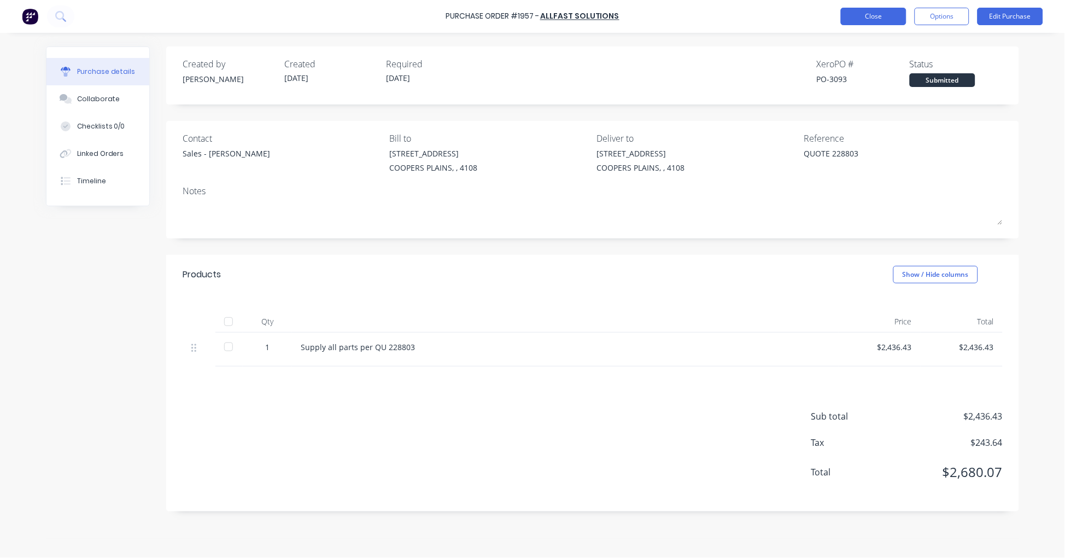
click at [862, 9] on button "Close" at bounding box center [874, 16] width 66 height 17
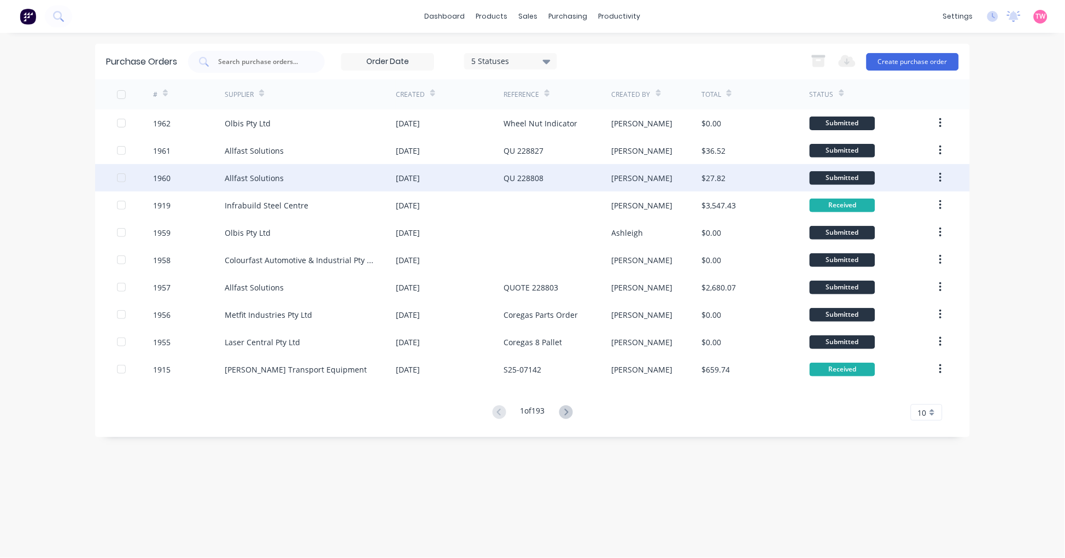
click at [336, 178] on div "Allfast Solutions" at bounding box center [310, 177] width 171 height 27
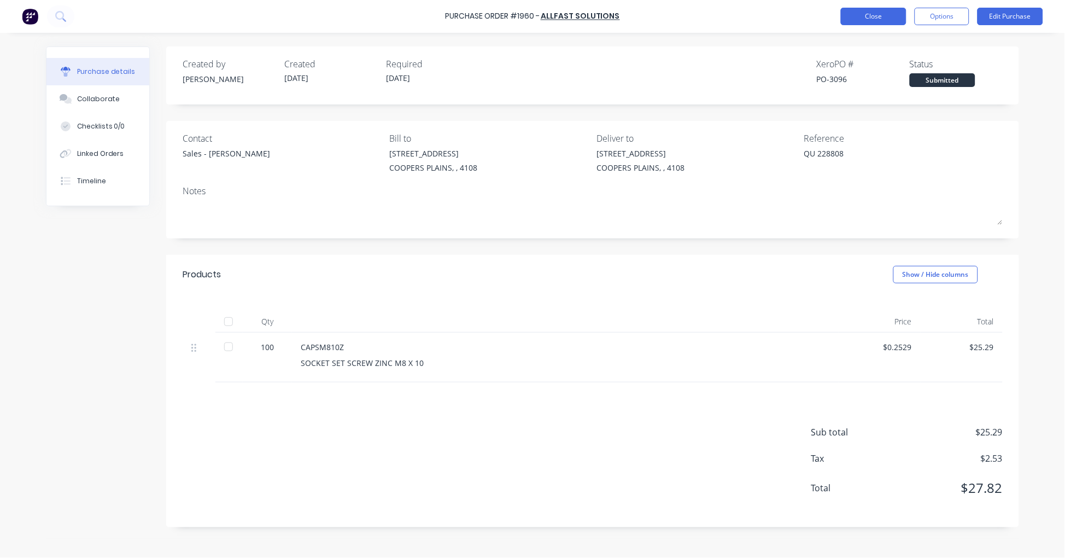
click at [878, 12] on button "Close" at bounding box center [874, 16] width 66 height 17
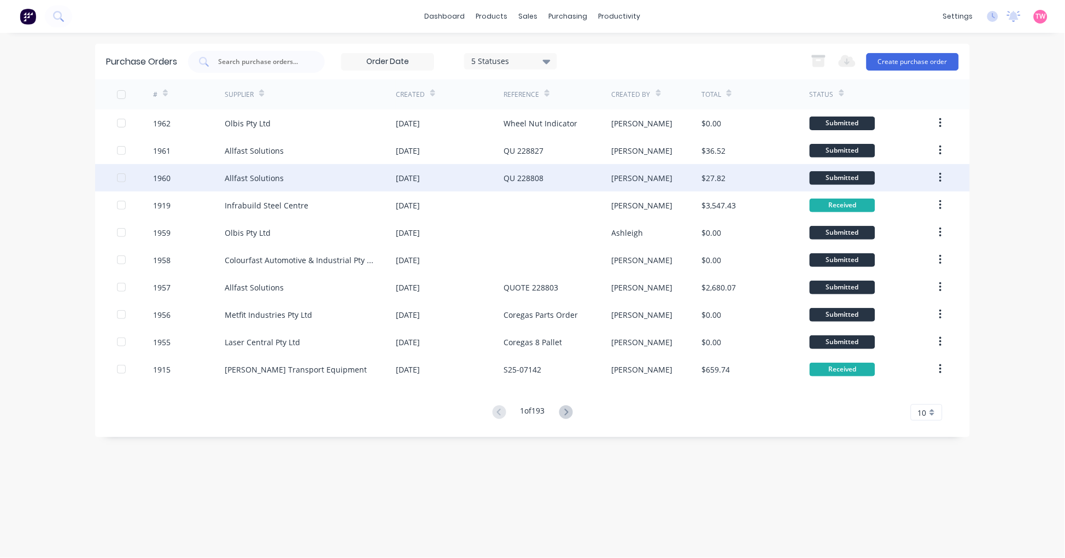
click at [502, 167] on div "[DATE]" at bounding box center [450, 177] width 108 height 27
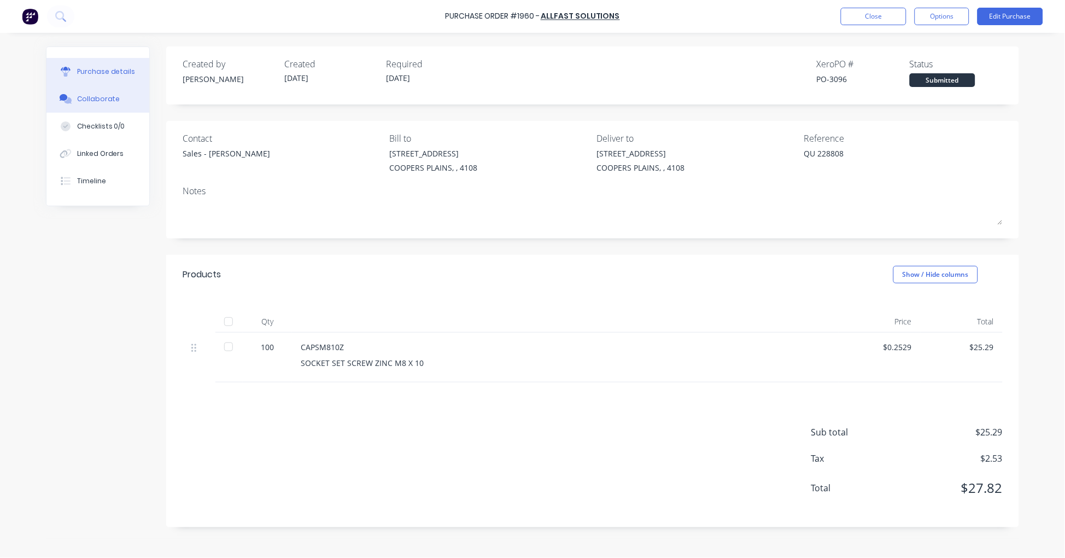
click at [97, 100] on div "Collaborate" at bounding box center [98, 99] width 43 height 10
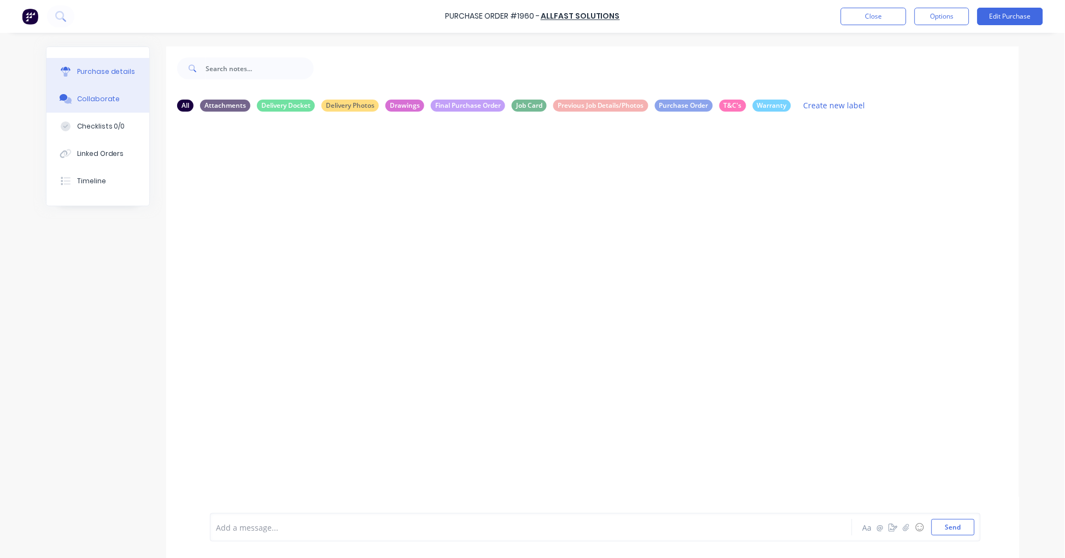
click at [101, 74] on div "Purchase details" at bounding box center [106, 72] width 58 height 10
type textarea "x"
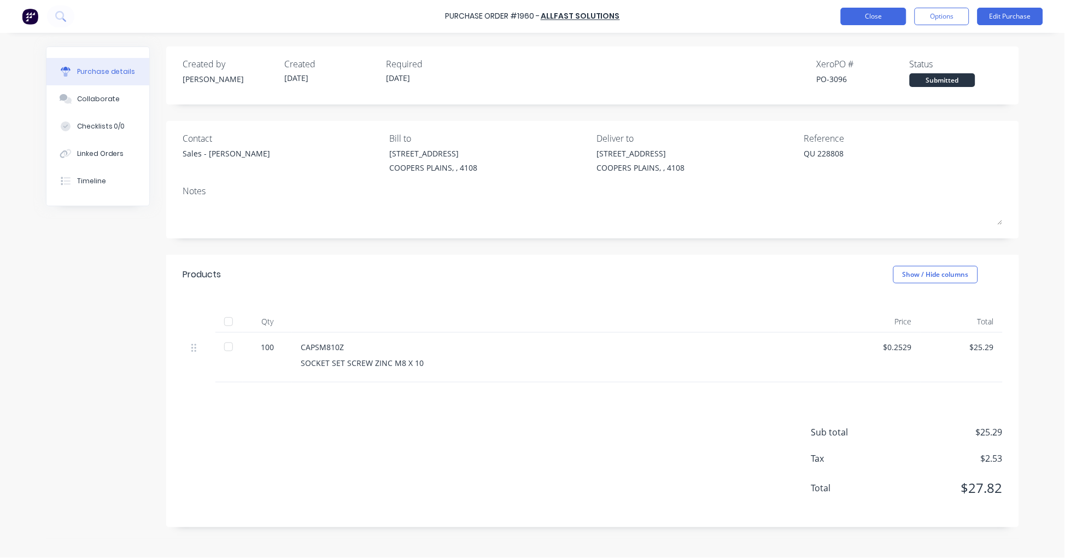
click at [866, 13] on button "Close" at bounding box center [874, 16] width 66 height 17
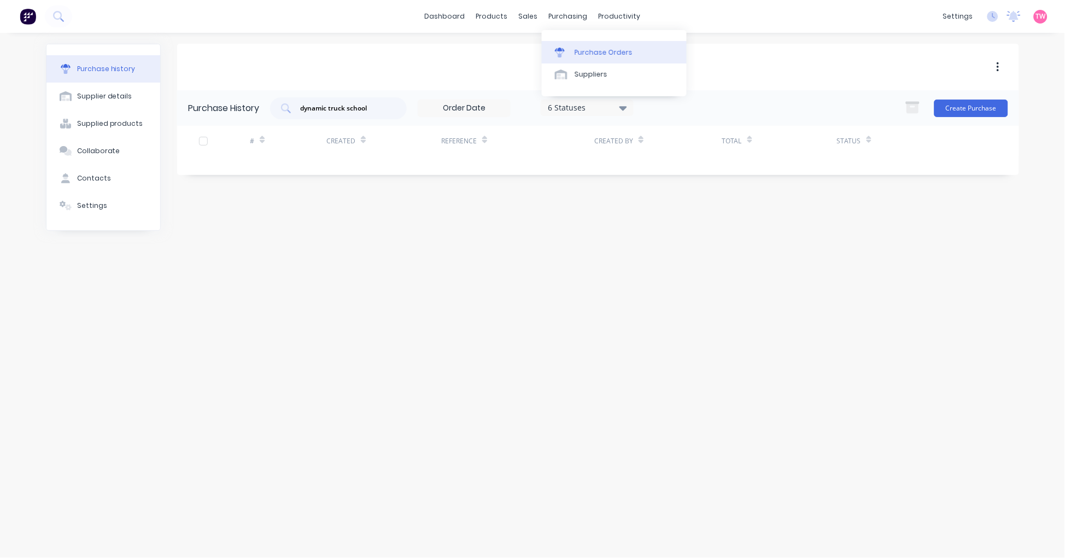
click at [597, 48] on div "Purchase Orders" at bounding box center [604, 53] width 58 height 10
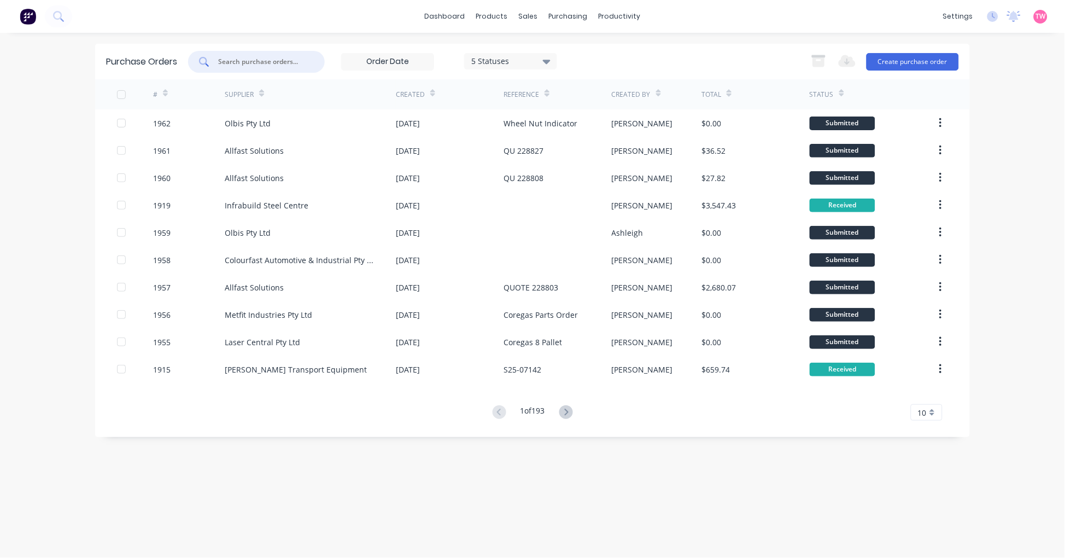
click at [247, 63] on input "text" at bounding box center [262, 61] width 91 height 11
type input "dynamic"
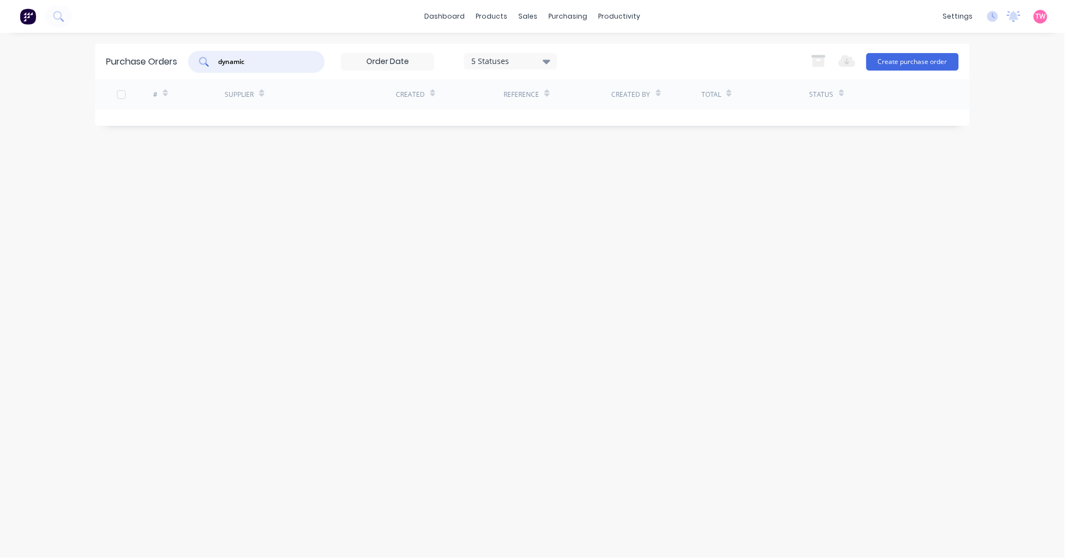
drag, startPoint x: 266, startPoint y: 61, endPoint x: 176, endPoint y: 61, distance: 89.6
click at [176, 61] on div "Purchase Orders dynamic 5 Statuses 5 Statuses Export to Excel (XLSX) Create pur…" at bounding box center [532, 62] width 875 height 36
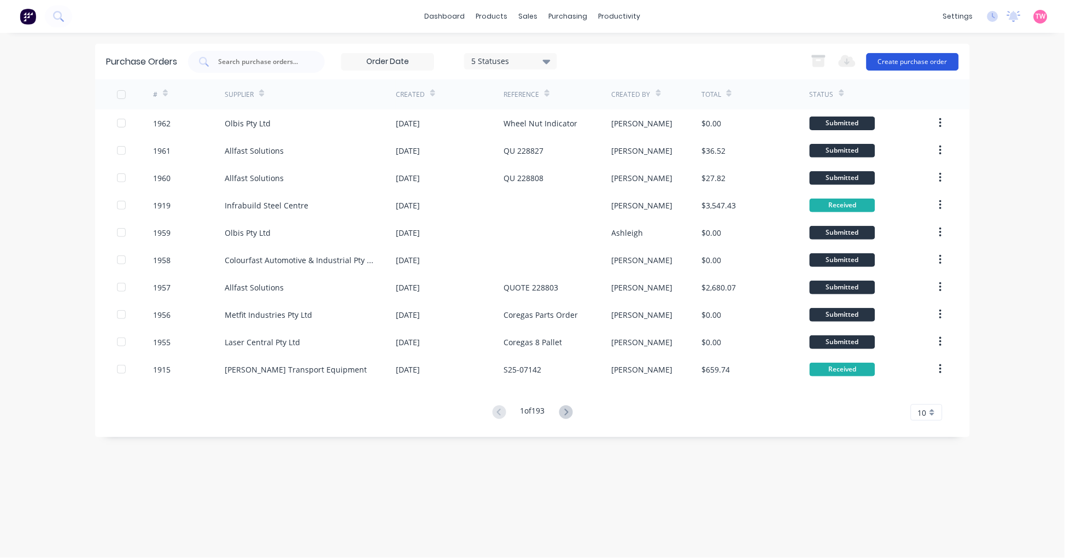
click at [931, 57] on button "Create purchase order" at bounding box center [912, 61] width 92 height 17
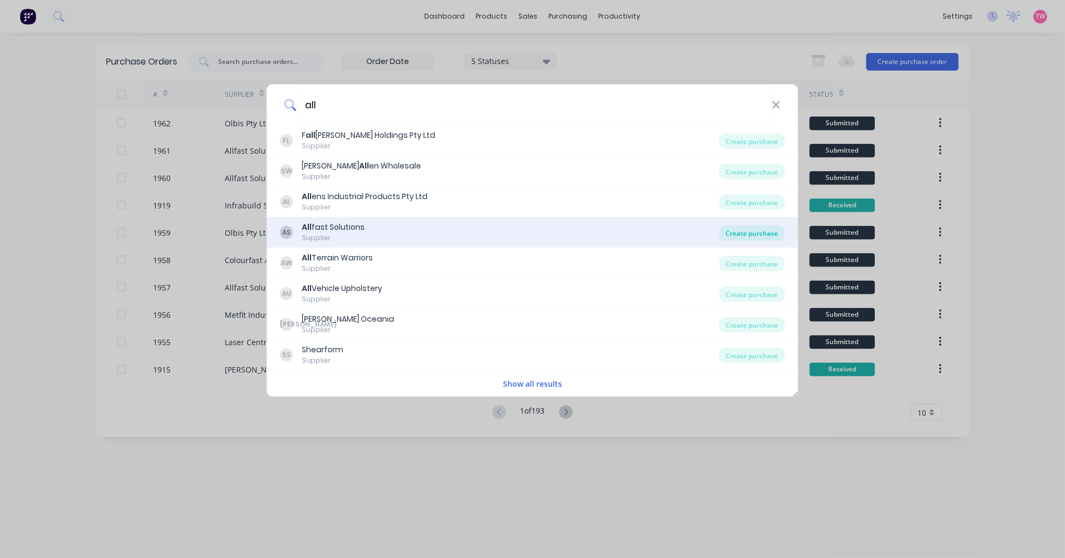
type input "all"
click at [761, 228] on div "Create purchase" at bounding box center [752, 232] width 66 height 15
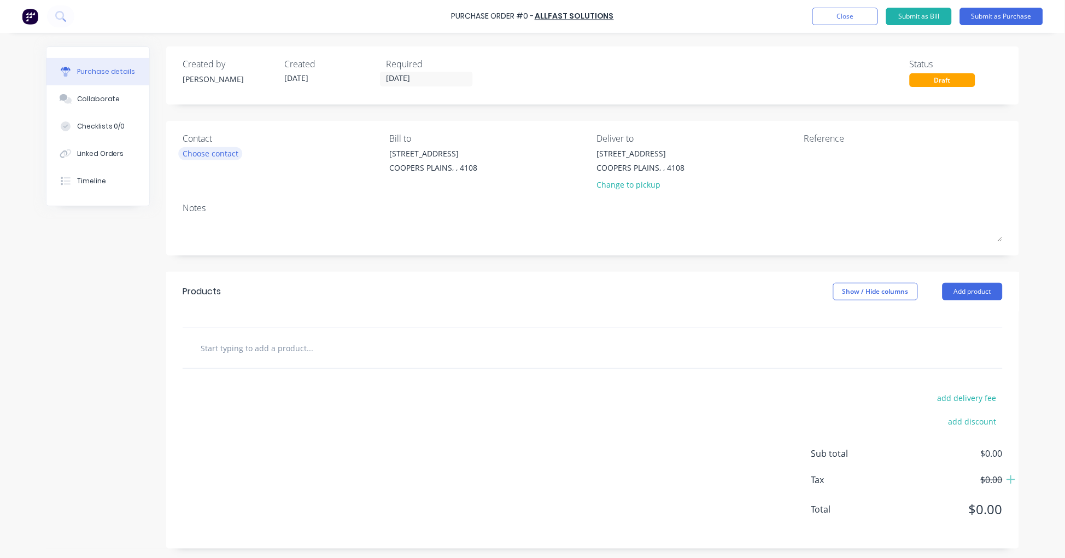
click at [200, 153] on div "Choose contact" at bounding box center [211, 153] width 56 height 11
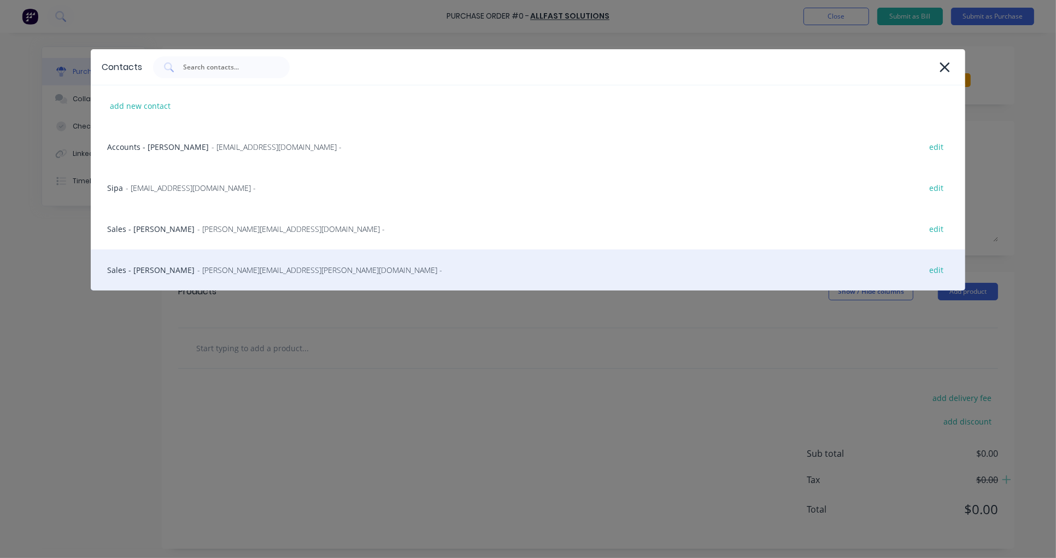
click at [140, 263] on div "Sales - [PERSON_NAME] - [PERSON_NAME][EMAIL_ADDRESS][PERSON_NAME][DOMAIN_NAME] …" at bounding box center [528, 269] width 875 height 41
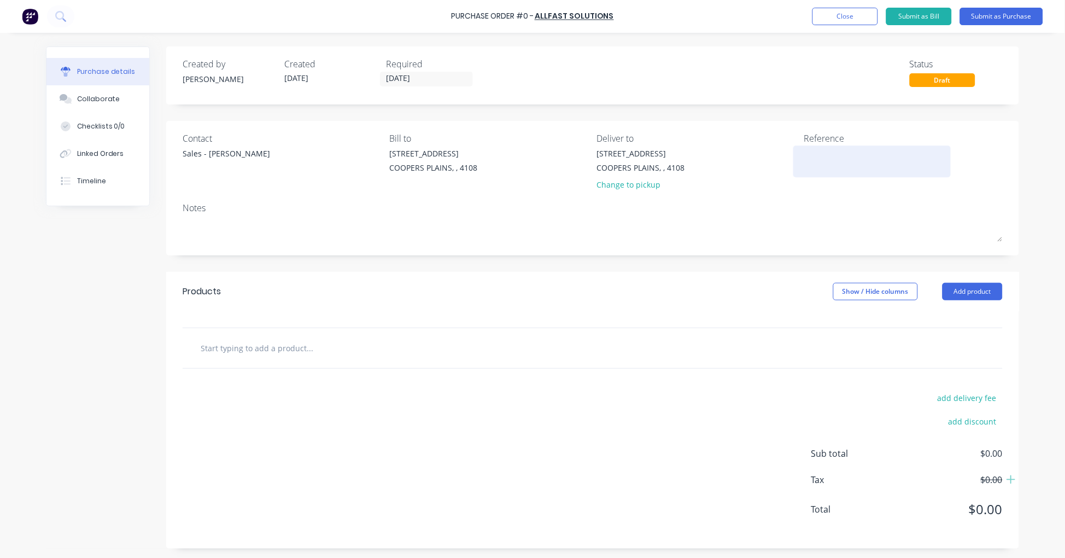
click at [817, 154] on textarea at bounding box center [872, 160] width 137 height 25
type textarea "Coregas Circlip Order"
type textarea "x"
type textarea "Coregas Circlip Order"
click at [220, 342] on input "text" at bounding box center [309, 348] width 219 height 22
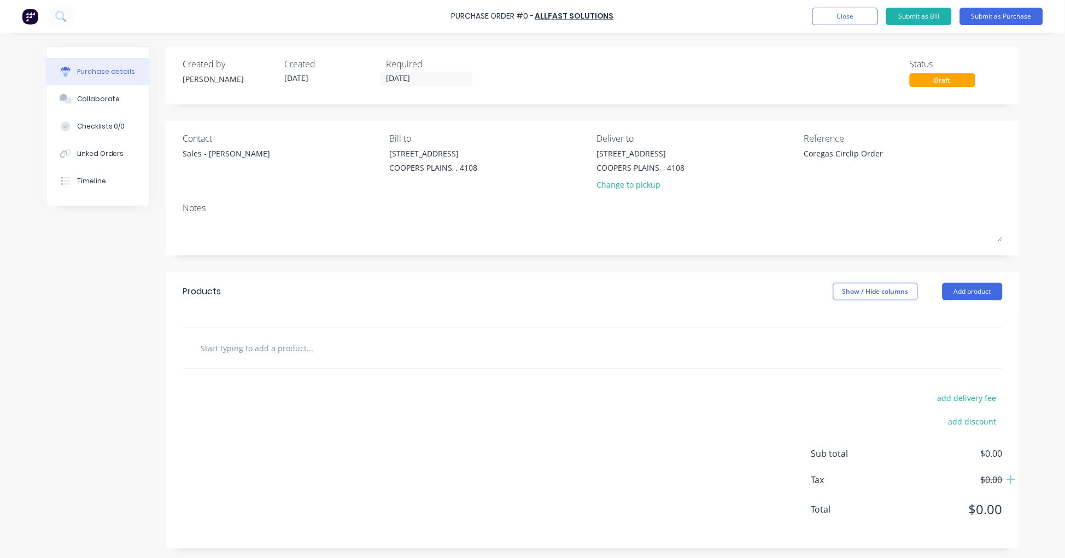
paste input "CIRX20B"
type textarea "x"
type input "CIRX20B"
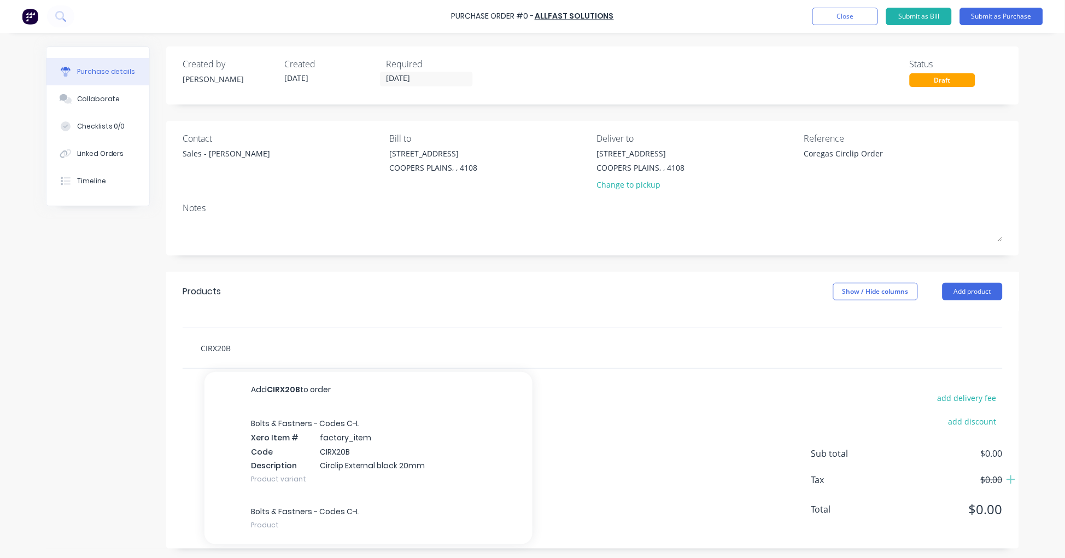
type textarea "x"
type input "CIRX20B"
type textarea "x"
type input "CIRX20B"
type textarea "x"
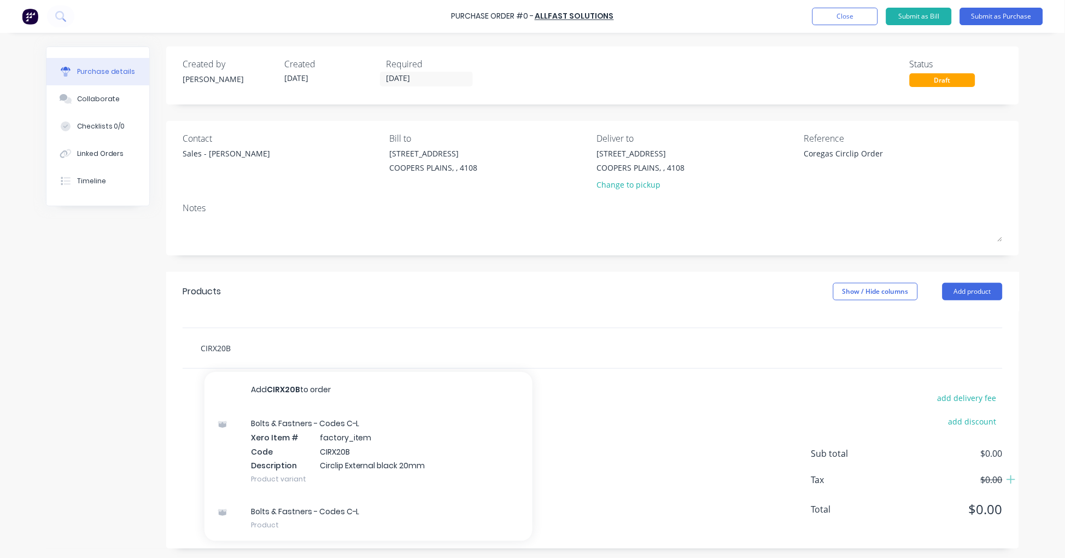
type input "CIRX20B"
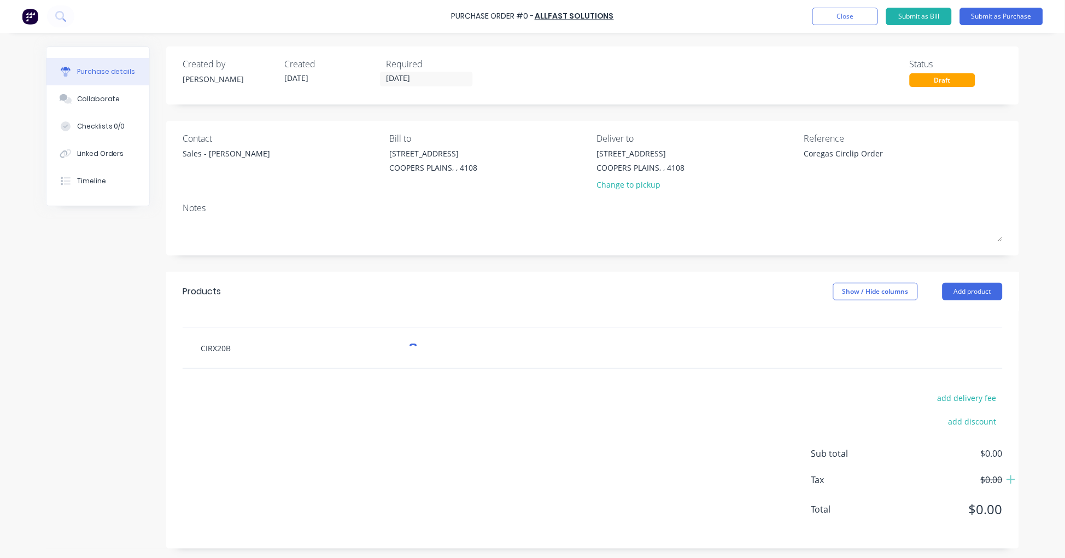
type textarea "x"
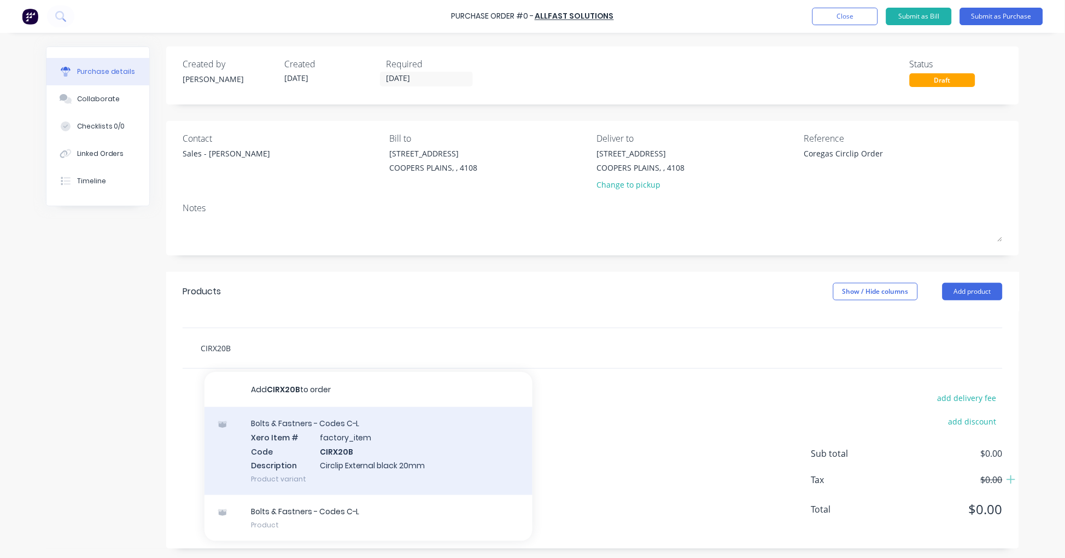
type input "CIRX20B"
click at [377, 456] on div "Bolts & Fastners - Codes C-L Xero Item # factory_item Code CIRX20B Description …" at bounding box center [368, 451] width 328 height 88
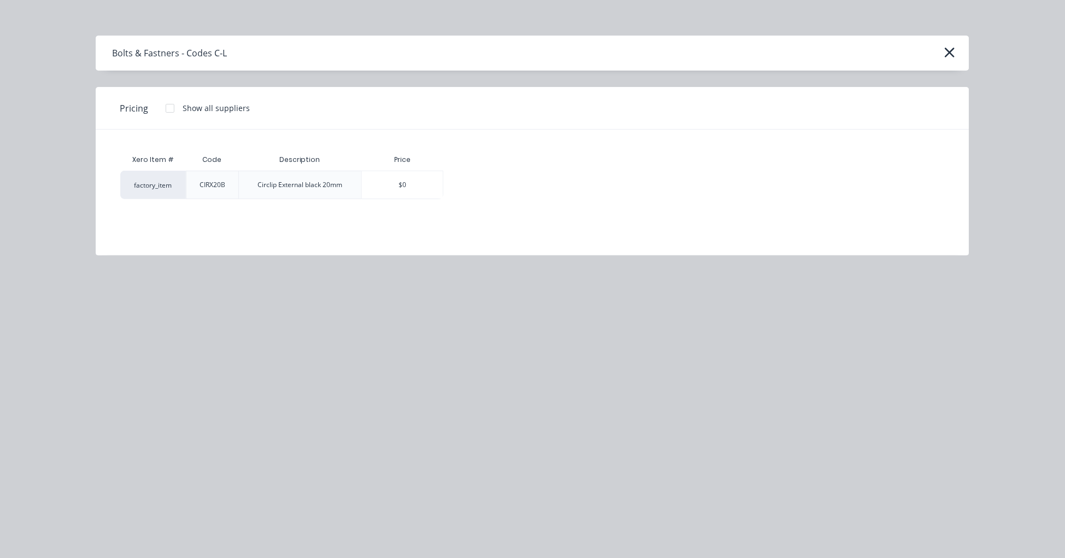
click at [169, 105] on div at bounding box center [170, 108] width 22 height 22
click at [487, 183] on div "$0.00" at bounding box center [482, 184] width 76 height 27
type textarea "x"
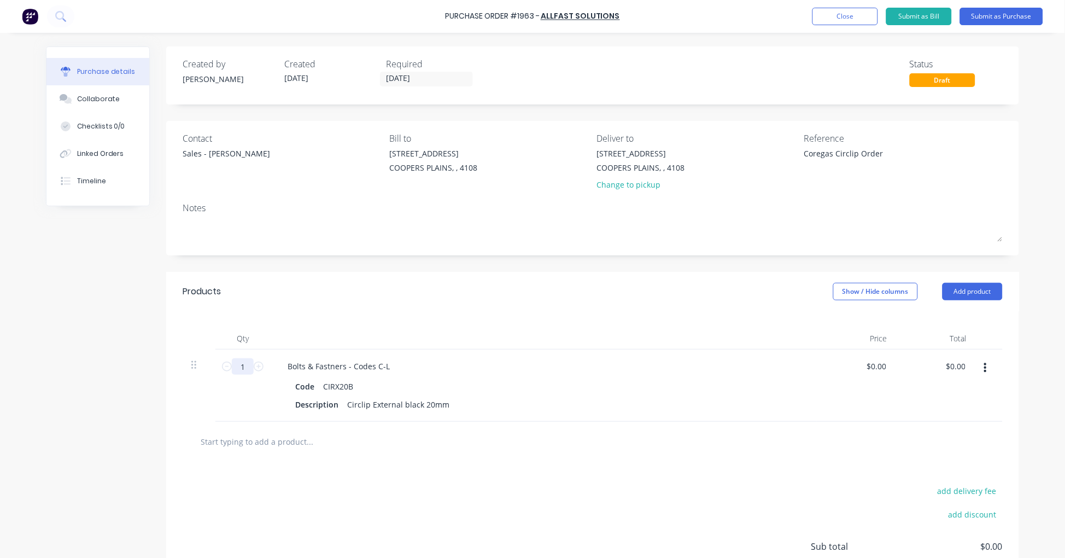
click at [235, 367] on input "1" at bounding box center [243, 366] width 22 height 16
type textarea "x"
type input "3"
type textarea "x"
type input "30"
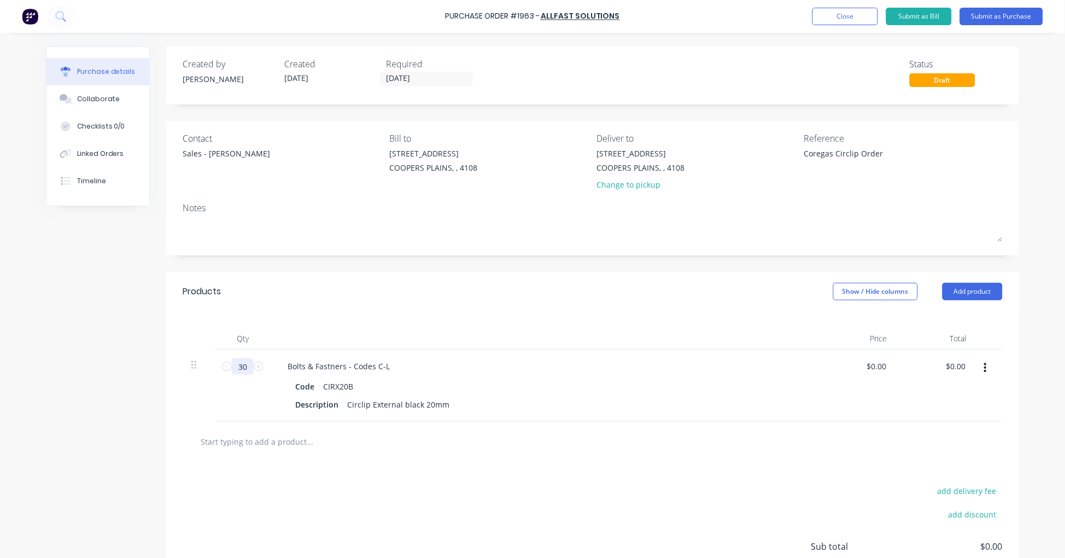
type textarea "x"
type input "300"
type textarea "x"
type input "300"
drag, startPoint x: 246, startPoint y: 436, endPoint x: 253, endPoint y: 425, distance: 12.3
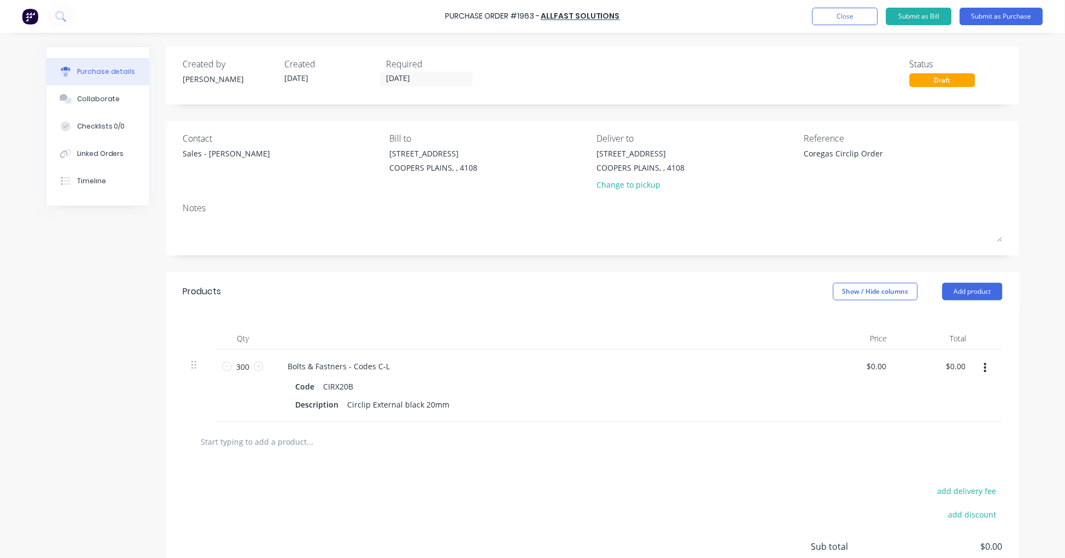
click at [247, 436] on input "text" at bounding box center [309, 441] width 219 height 22
paste input "CIRX12B"
type textarea "x"
type input "CIRX12B"
type textarea "x"
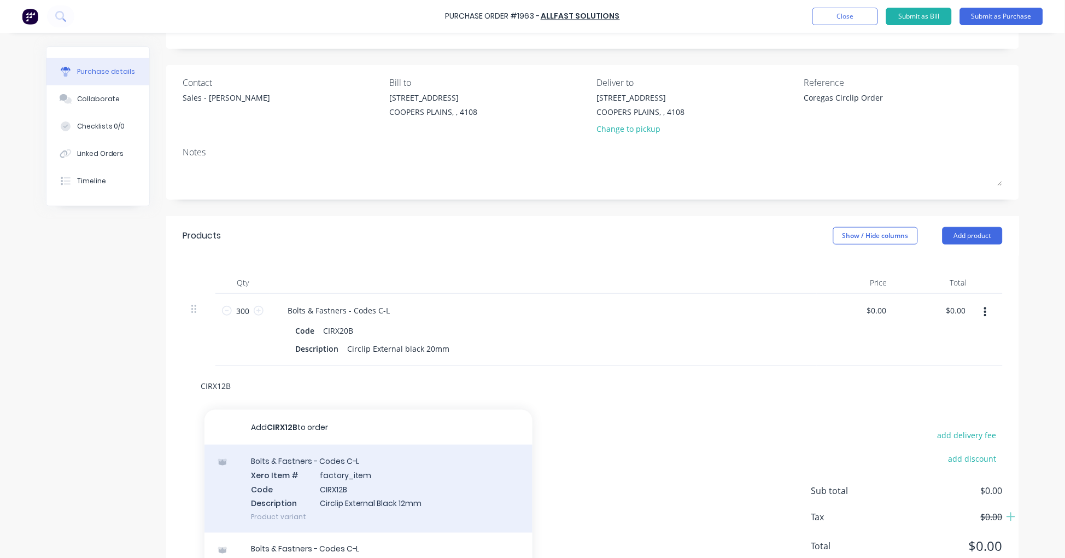
scroll to position [96, 0]
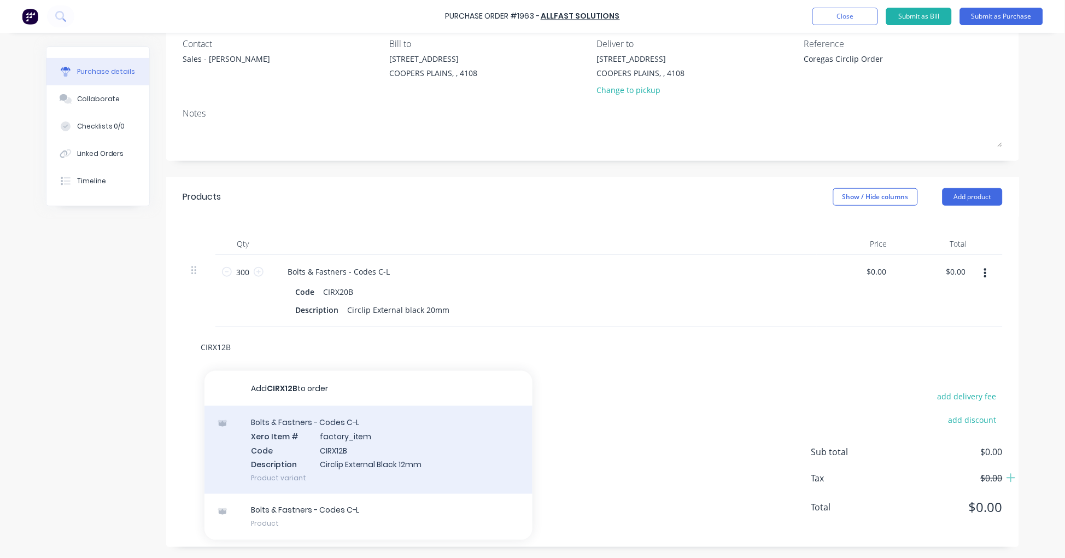
type input "CIRX12B"
click at [403, 452] on div "Bolts & Fastners - Codes C-L Xero Item # factory_item Code CIRX12B Description …" at bounding box center [368, 450] width 328 height 88
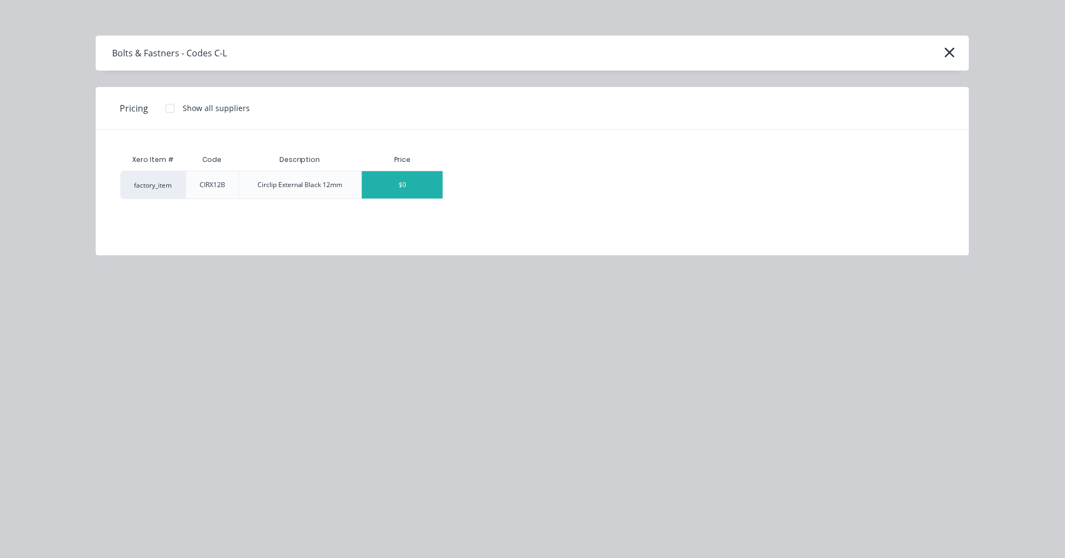
click at [413, 181] on div "$0" at bounding box center [402, 184] width 81 height 27
type textarea "x"
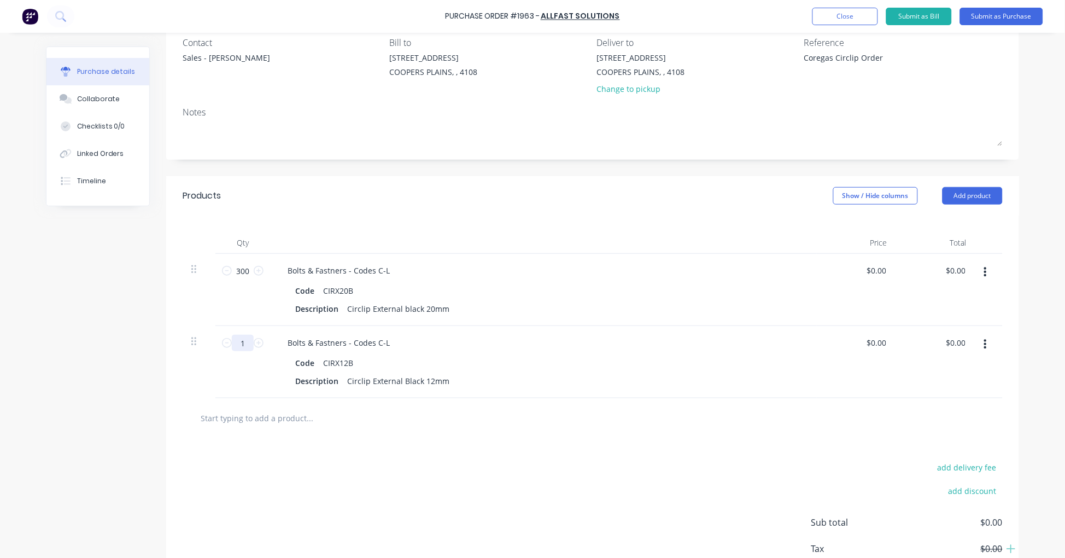
click at [241, 342] on input "1" at bounding box center [243, 343] width 22 height 16
type textarea "x"
type input "3"
type textarea "x"
type input "30"
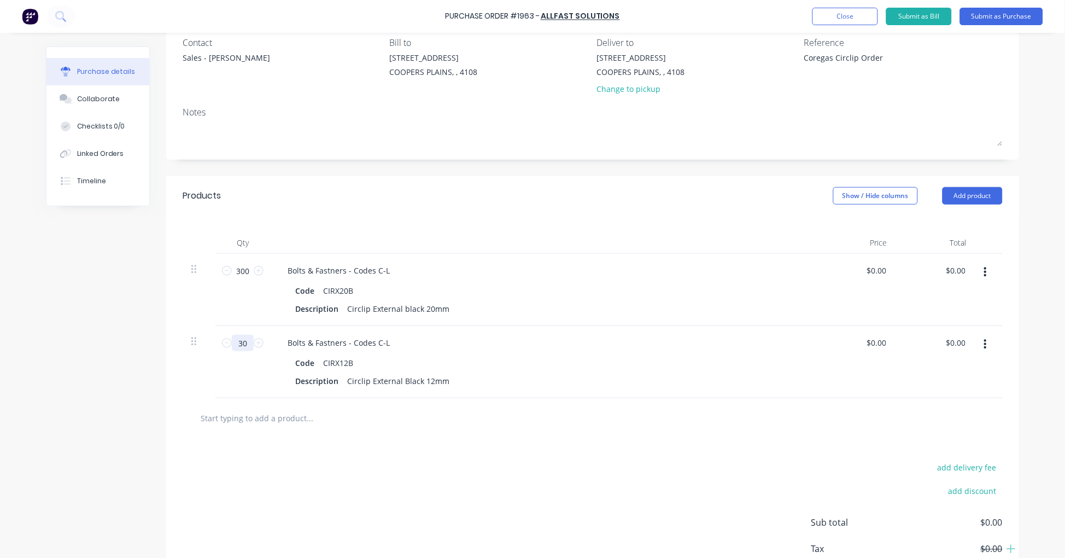
type textarea "x"
type input "300"
type textarea "x"
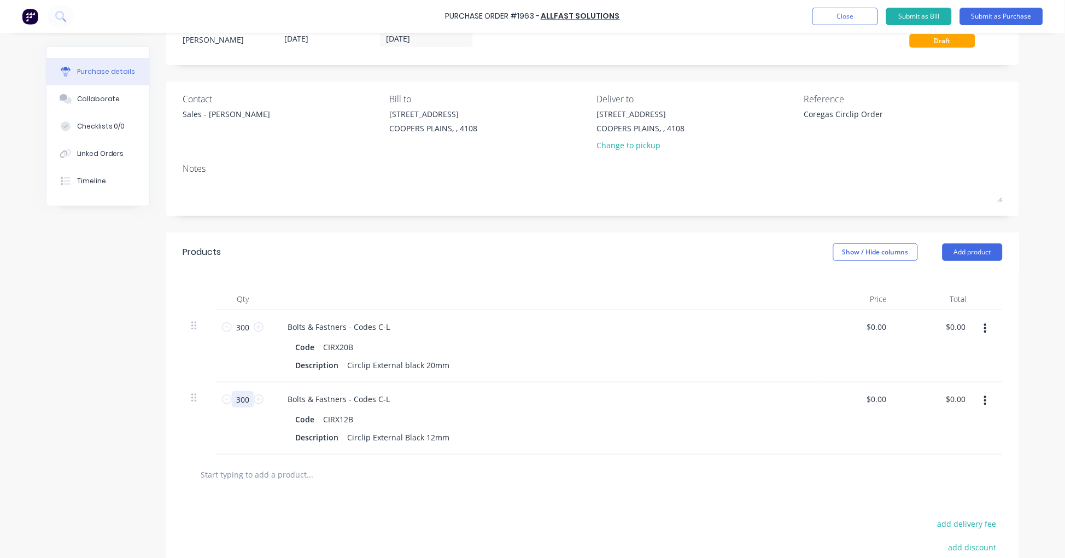
scroll to position [0, 0]
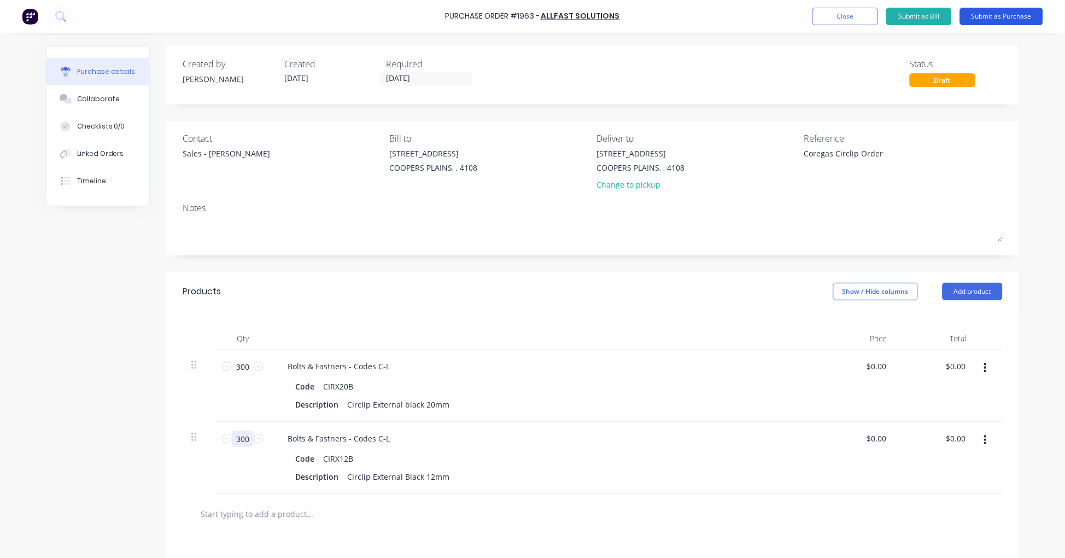
type input "300"
click at [992, 11] on button "Submit as Purchase" at bounding box center [1001, 16] width 83 height 17
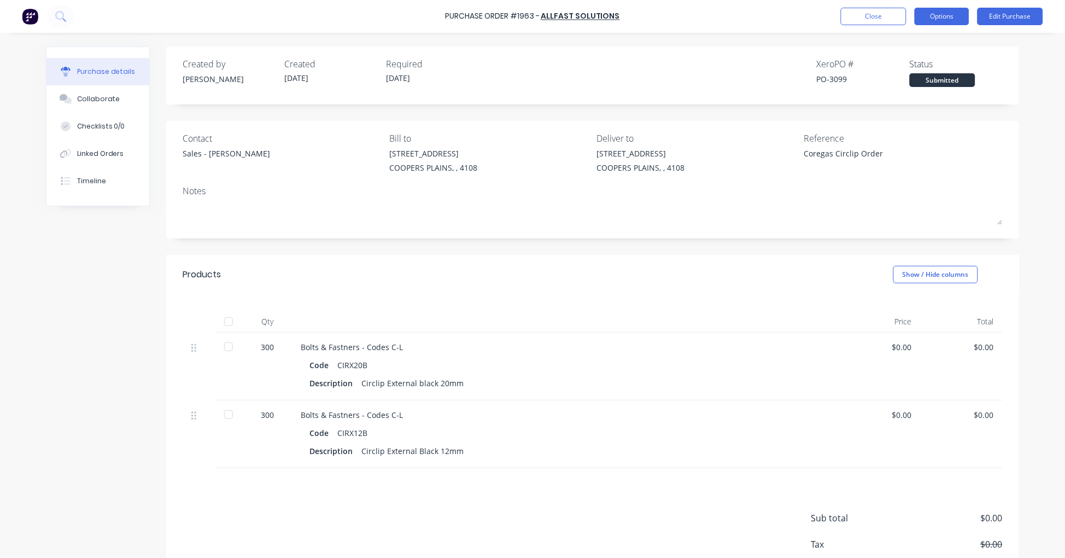
click at [960, 16] on button "Options" at bounding box center [942, 16] width 55 height 17
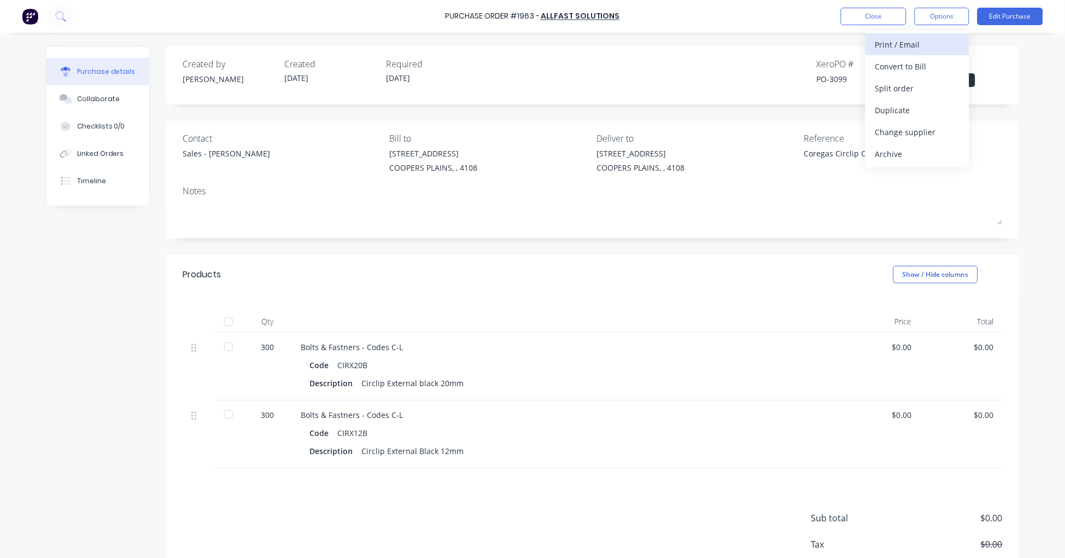
click at [933, 39] on div "Print / Email" at bounding box center [917, 45] width 84 height 16
click at [922, 64] on div "With pricing" at bounding box center [917, 66] width 84 height 16
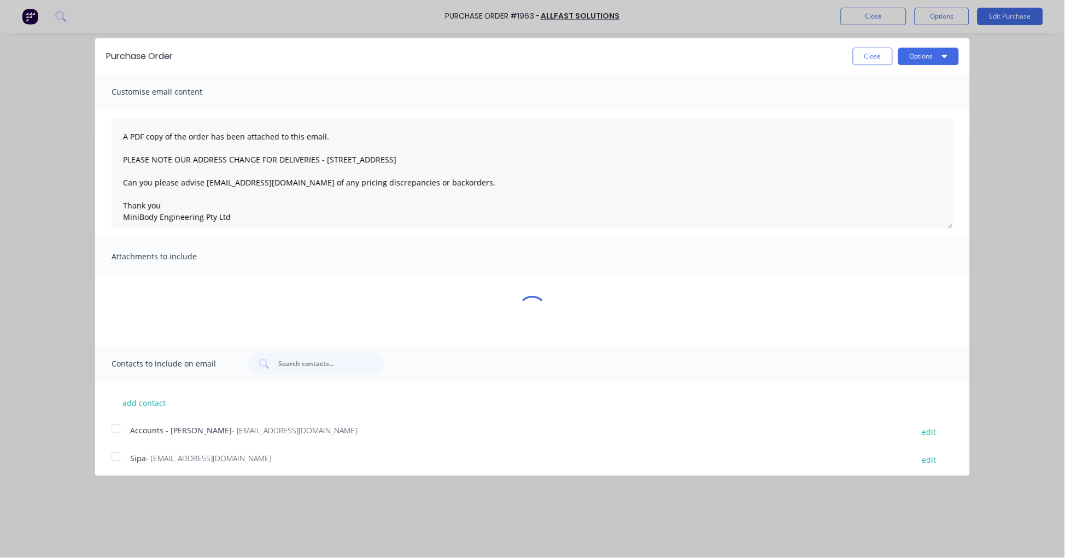
type textarea "x"
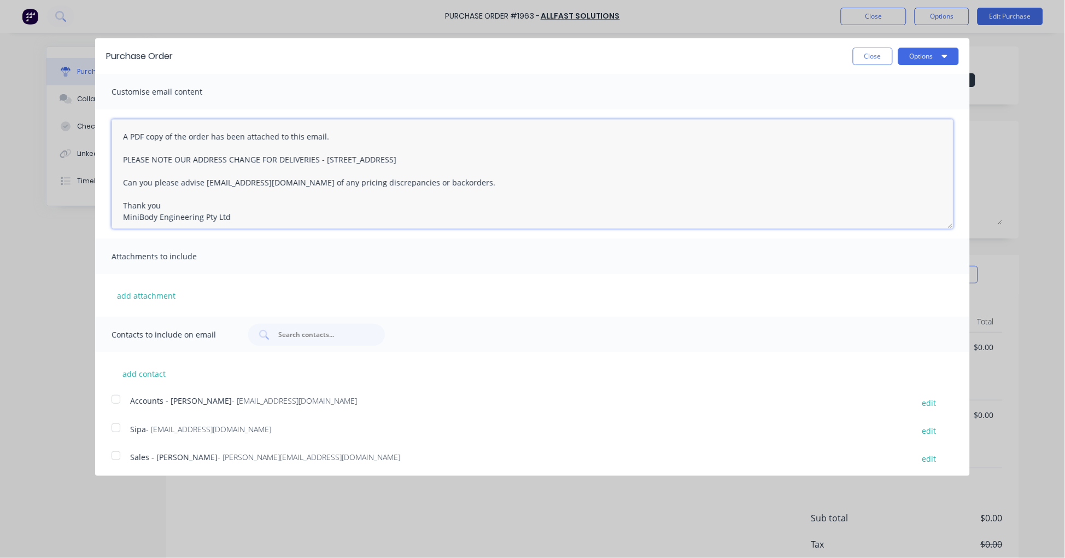
click at [119, 132] on textarea "A PDF copy of the order has been attached to this email. PLEASE NOTE OUR ADDRES…" at bounding box center [533, 173] width 842 height 109
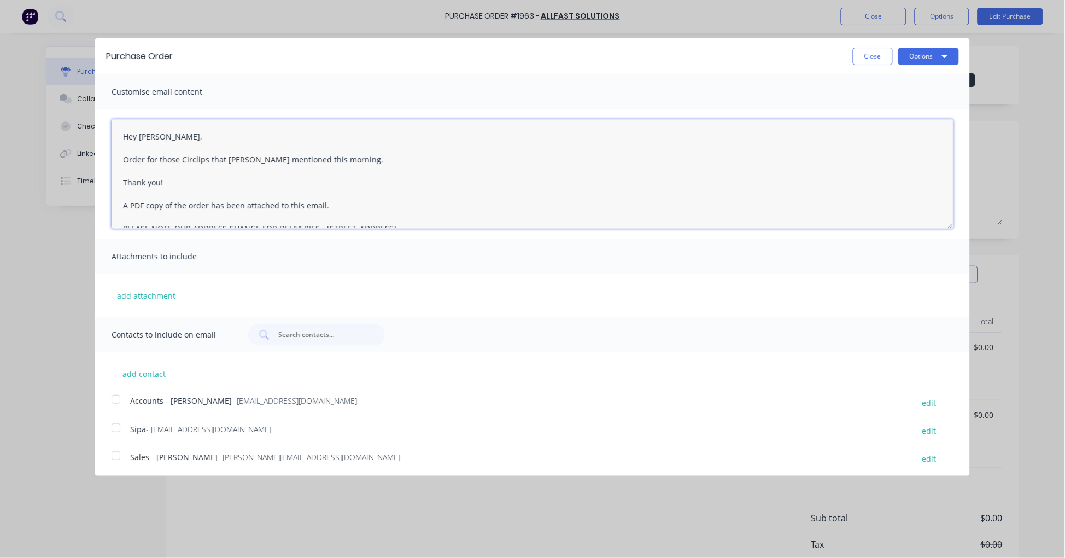
scroll to position [31, 0]
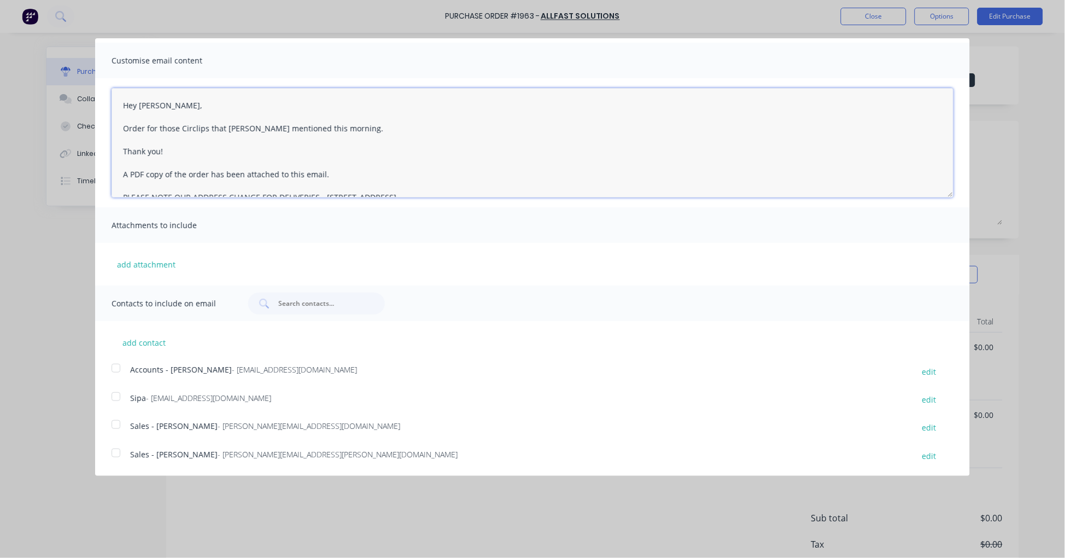
click at [112, 452] on div at bounding box center [116, 453] width 22 height 22
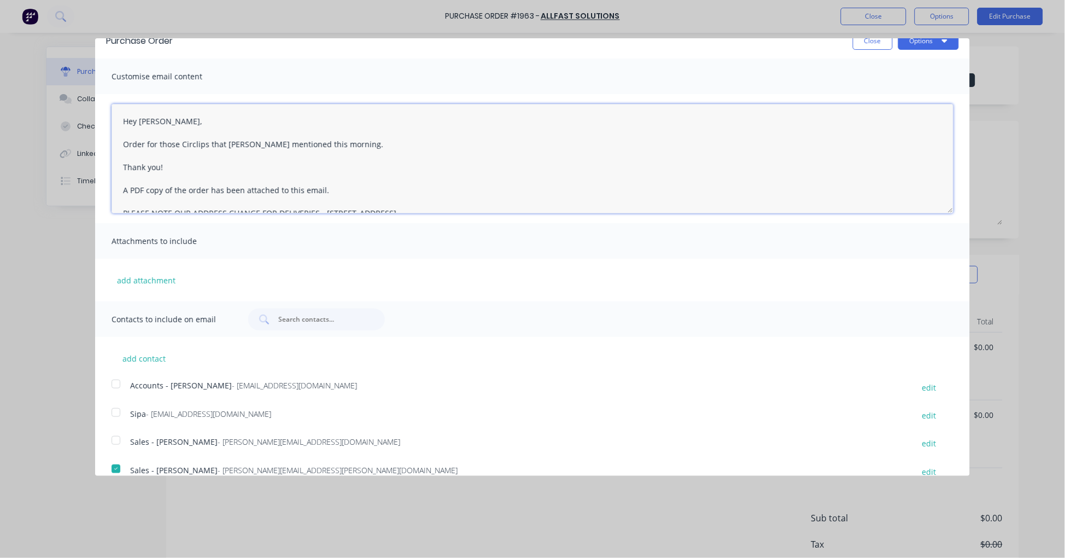
scroll to position [0, 0]
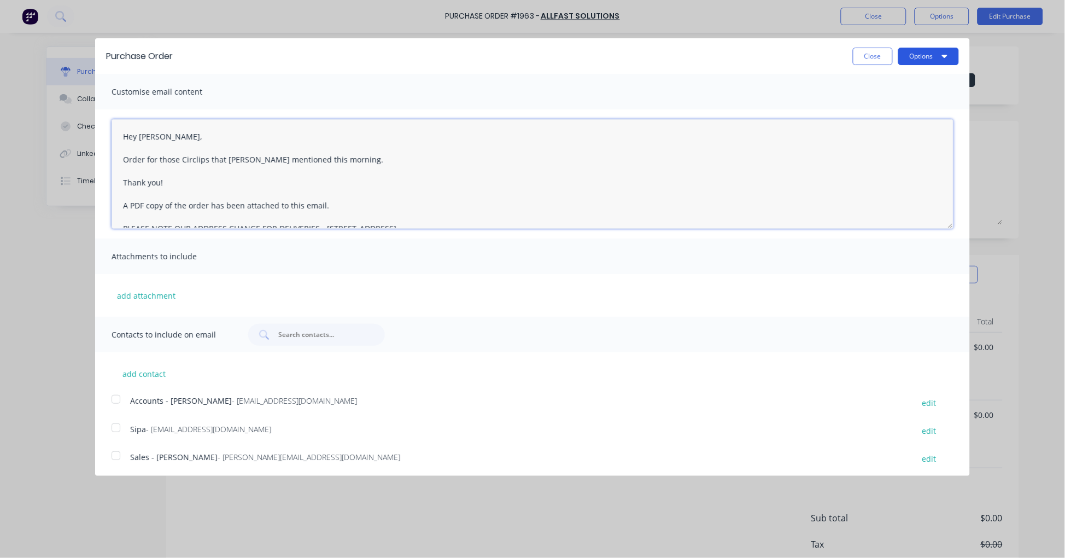
type textarea "Hey [PERSON_NAME], Order for those Circlips that [PERSON_NAME] mentioned this m…"
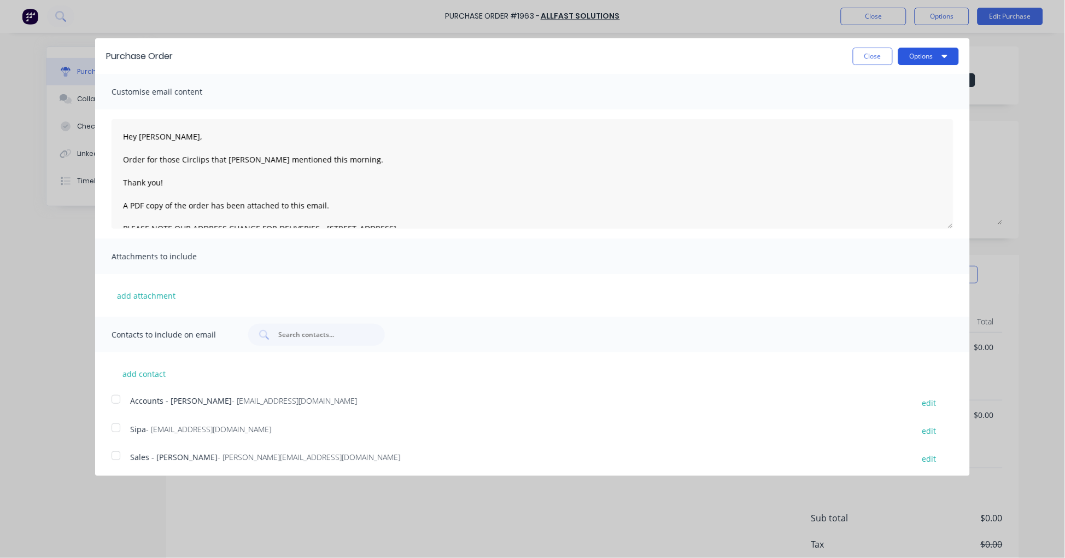
click at [942, 58] on icon "button" at bounding box center [944, 55] width 5 height 9
click at [892, 98] on div "Email" at bounding box center [907, 106] width 84 height 16
type textarea "x"
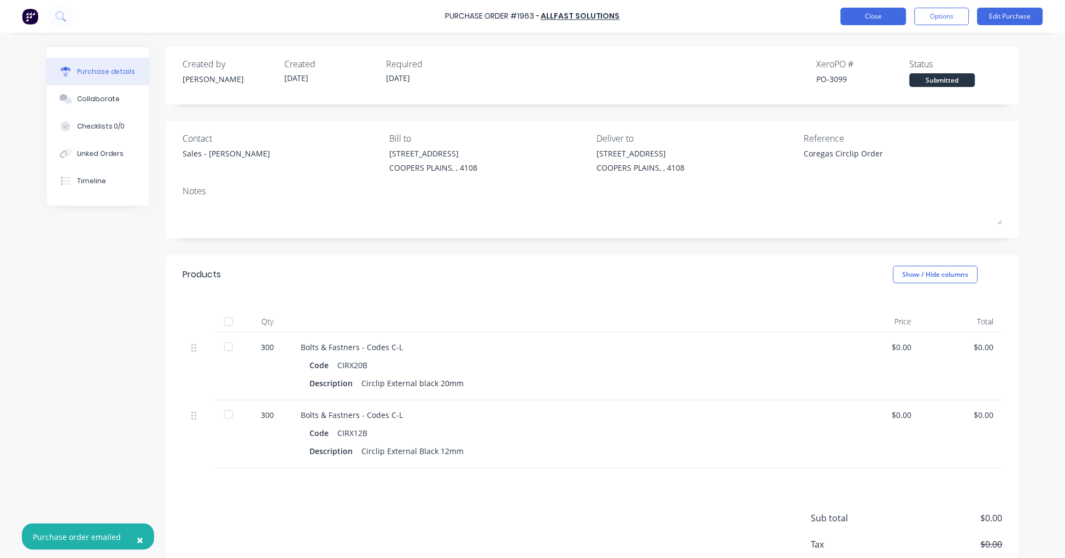
click at [860, 19] on button "Close" at bounding box center [874, 16] width 66 height 17
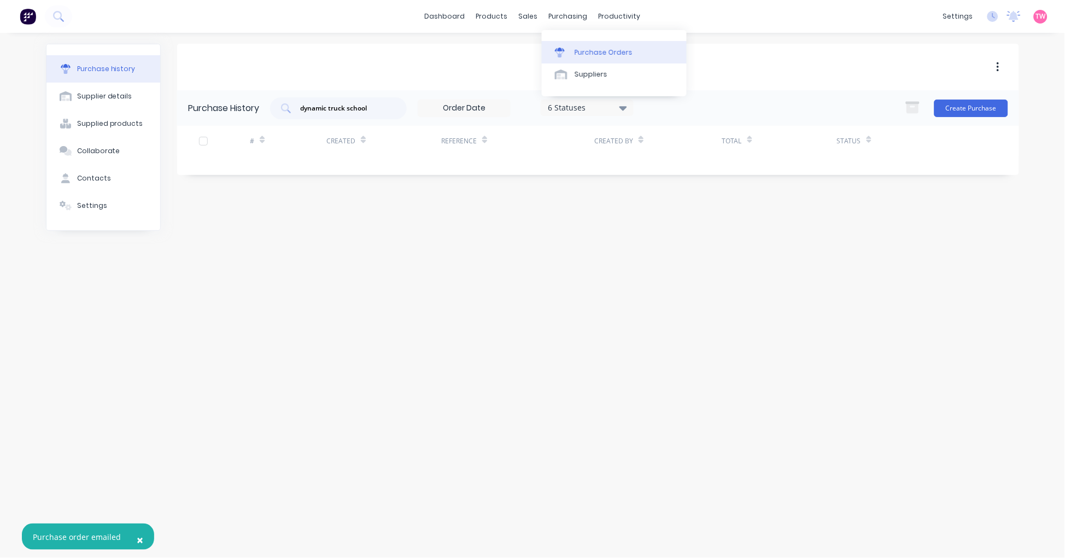
click at [597, 55] on div "Purchase Orders" at bounding box center [604, 53] width 58 height 10
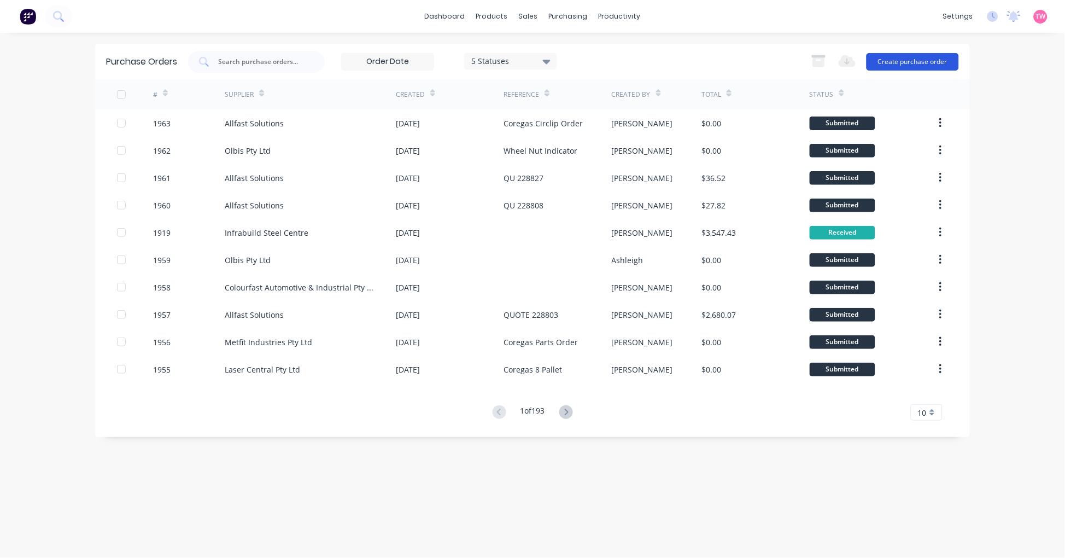
click at [898, 62] on button "Create purchase order" at bounding box center [912, 61] width 92 height 17
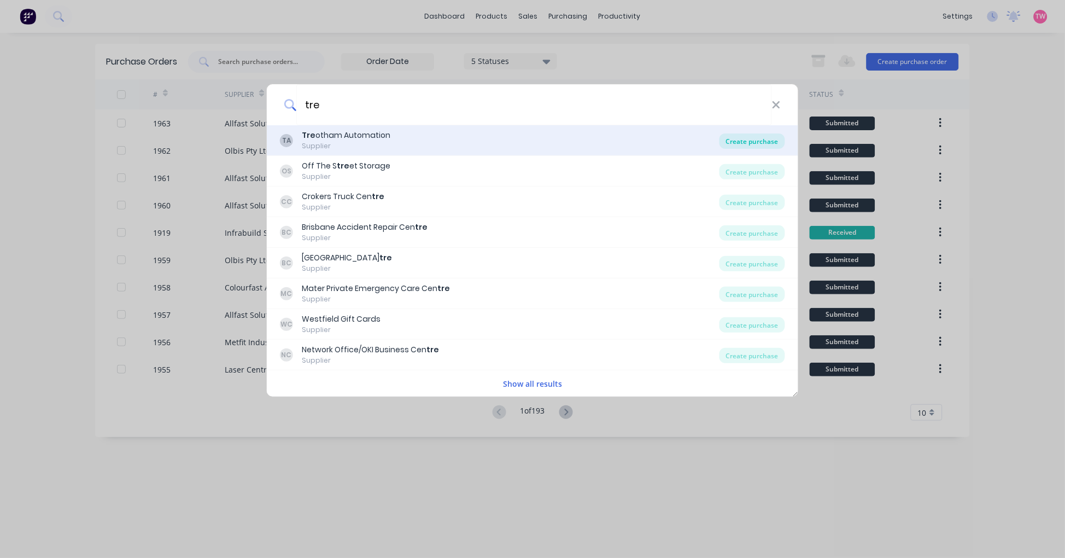
type input "tre"
click at [744, 140] on div "Create purchase" at bounding box center [752, 140] width 66 height 15
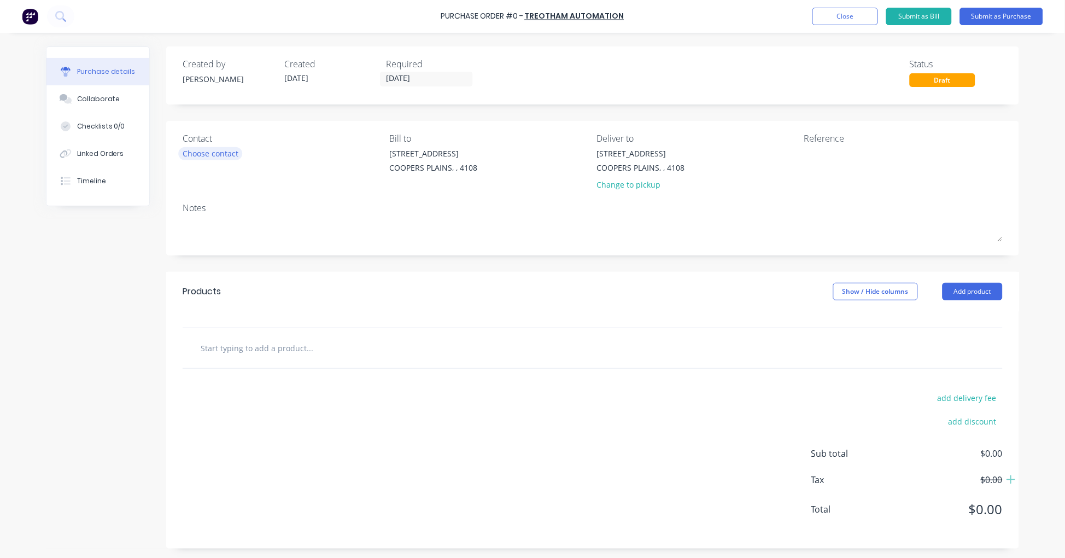
click at [192, 155] on div "Choose contact" at bounding box center [211, 153] width 56 height 11
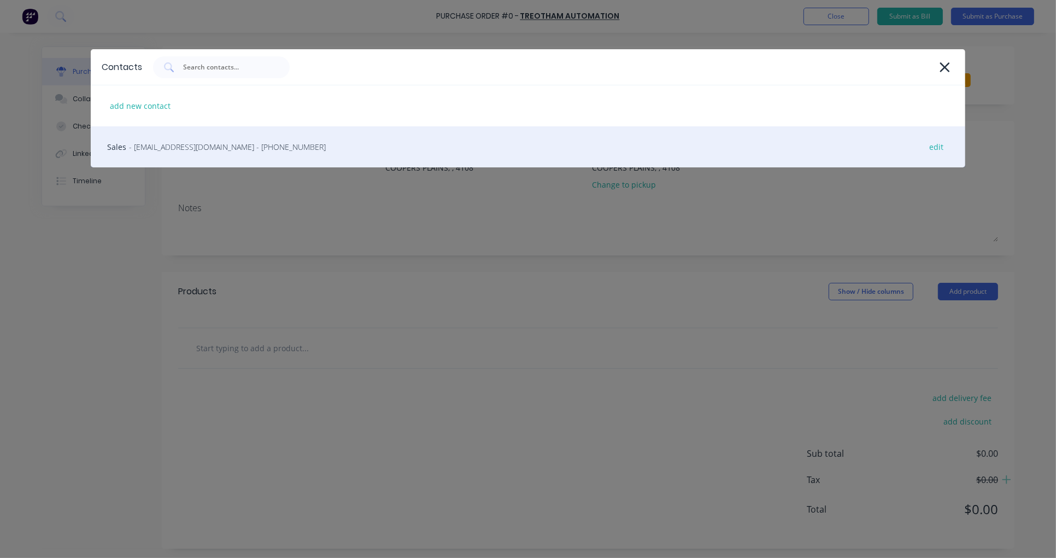
click at [198, 151] on span "- [EMAIL_ADDRESS][DOMAIN_NAME] - [PHONE_NUMBER]" at bounding box center [227, 146] width 197 height 11
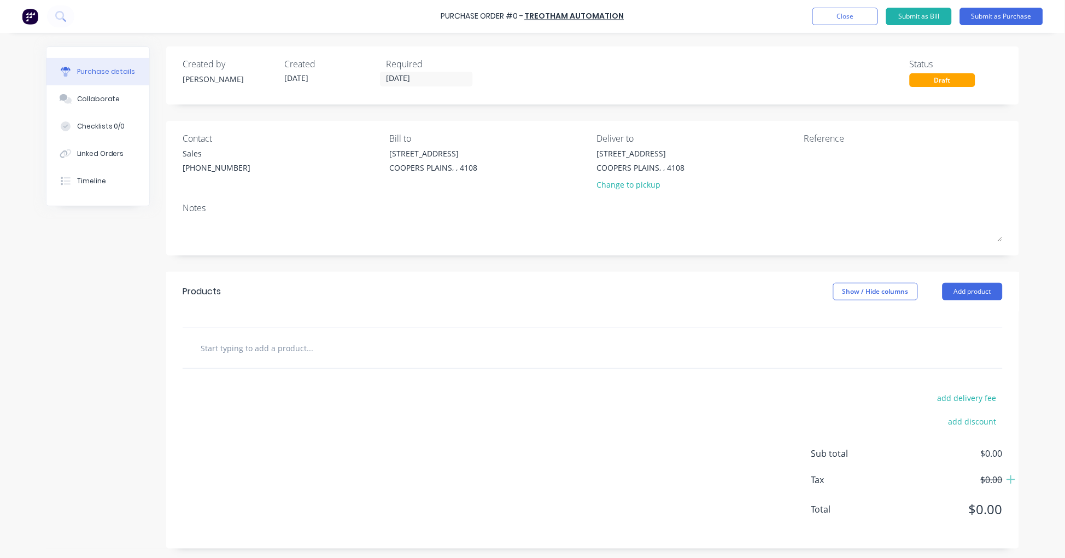
click at [277, 352] on input "text" at bounding box center [309, 348] width 219 height 22
paste input "GFM – 1214 – 40"
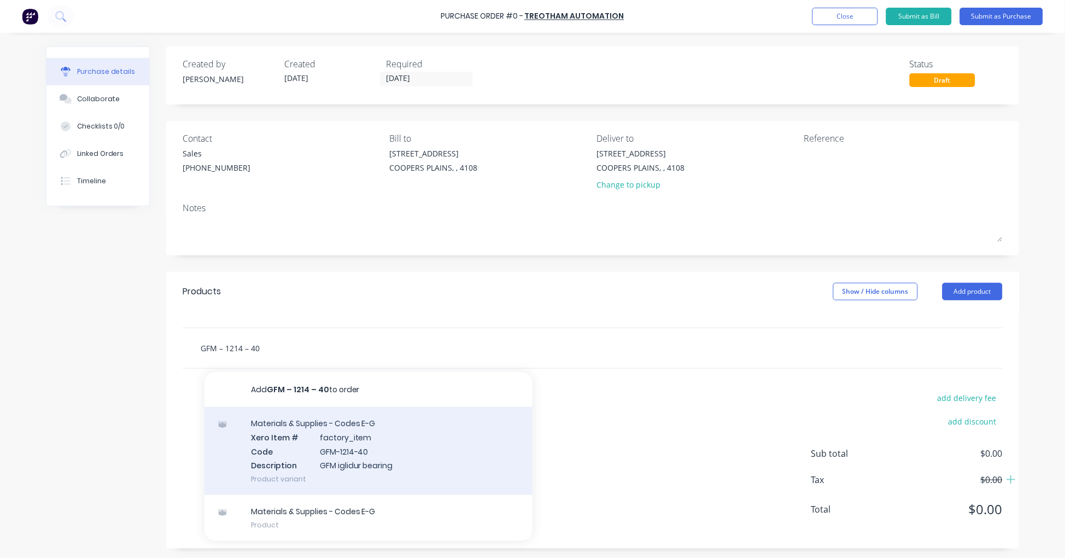
type input "GFM – 1214 – 40"
click at [385, 448] on div "Materials & Supplies - Codes E-G Xero Item # factory_item Code GFM-1214-40 Desc…" at bounding box center [368, 451] width 328 height 88
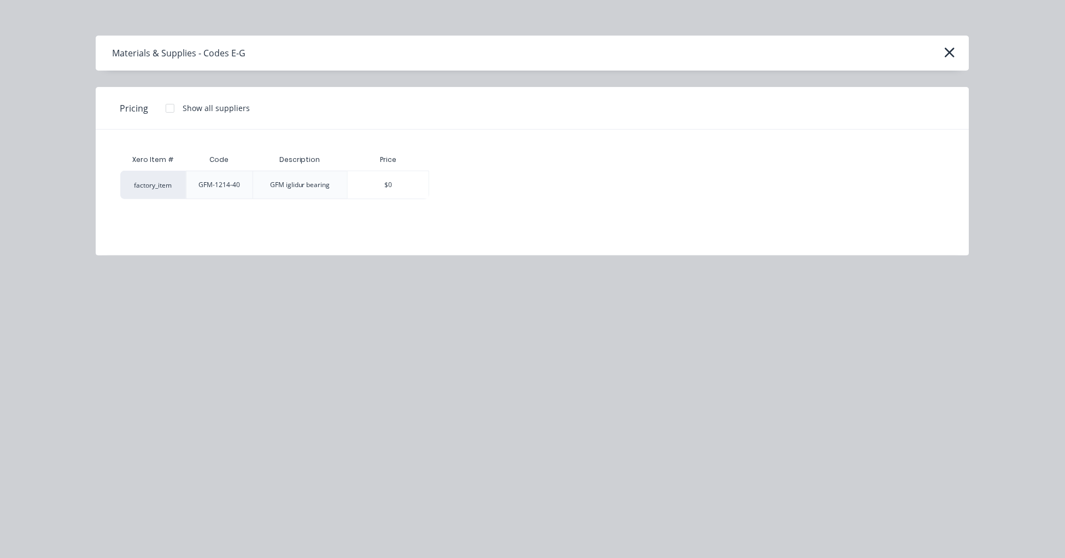
click at [171, 107] on div at bounding box center [170, 108] width 22 height 22
click at [471, 186] on div "$4.40" at bounding box center [468, 184] width 76 height 27
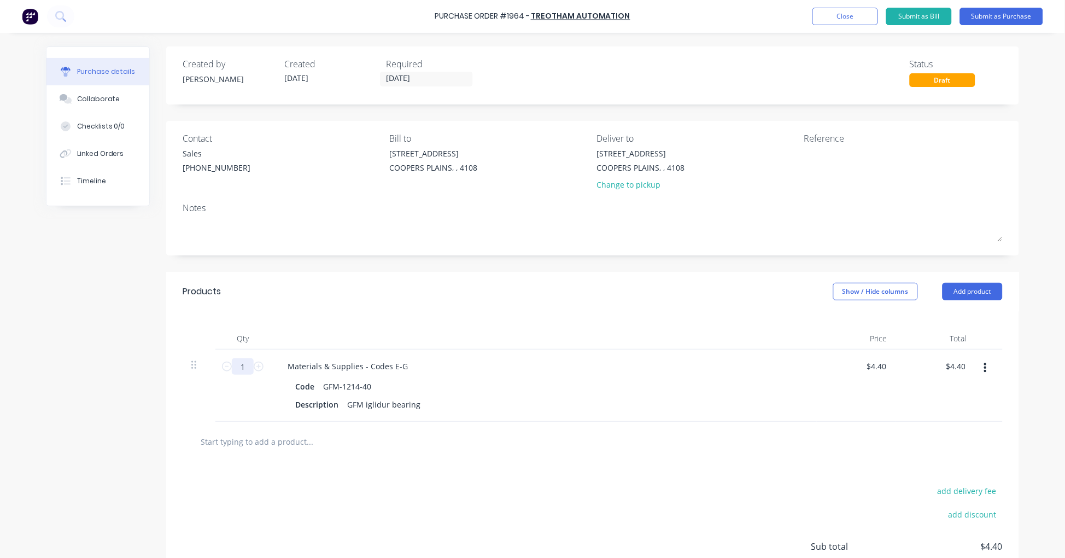
click at [242, 365] on input "1" at bounding box center [243, 366] width 22 height 16
type input "3"
type input "$13.20"
type input "30"
type input "$132.00"
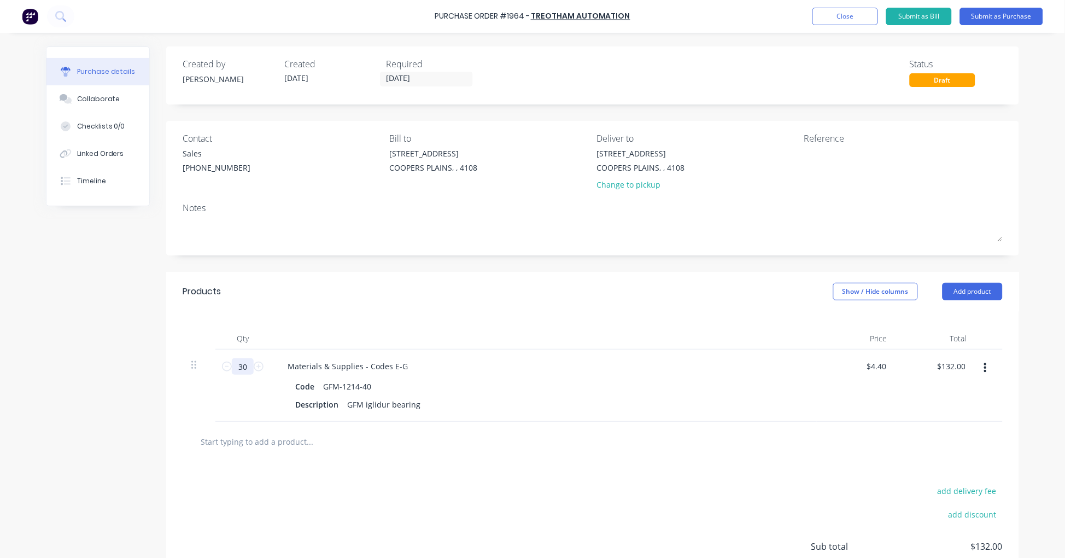
type input "30"
click at [851, 156] on textarea at bounding box center [872, 160] width 137 height 25
type textarea "COregas Bearing Order"
type textarea "x"
click at [809, 151] on textarea "COregas Bearing Order" at bounding box center [872, 160] width 137 height 25
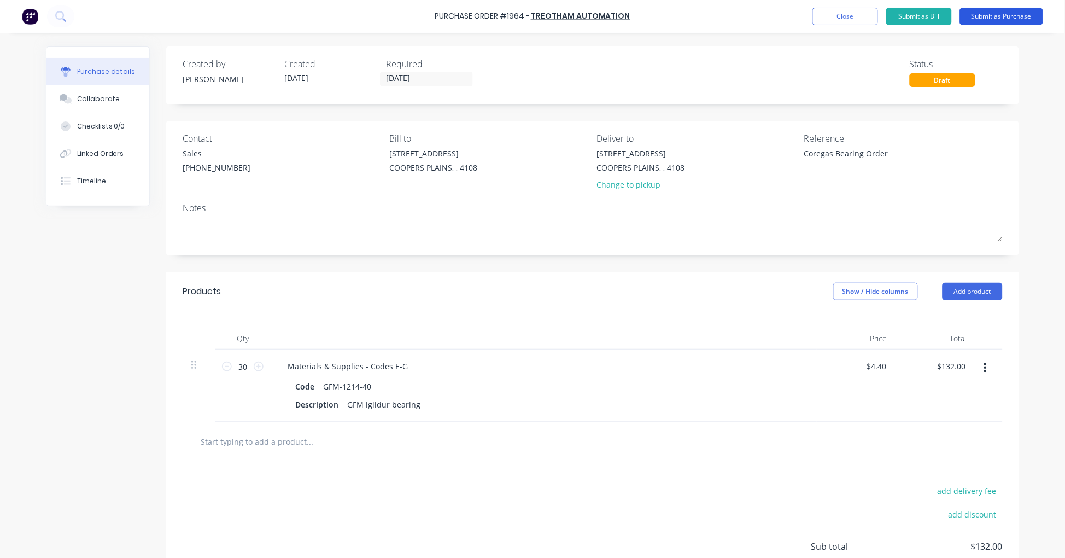
type textarea "Coregas Bearing Order"
type textarea "x"
type textarea "Coregas Bearing Order"
click at [1004, 19] on button "Submit as Purchase" at bounding box center [1001, 16] width 83 height 17
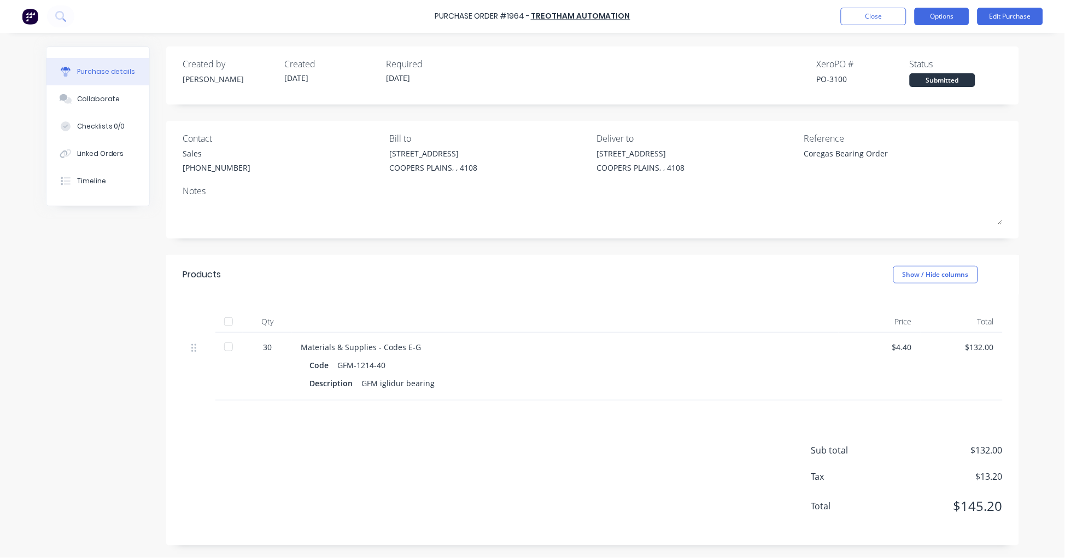
click at [954, 19] on button "Options" at bounding box center [942, 16] width 55 height 17
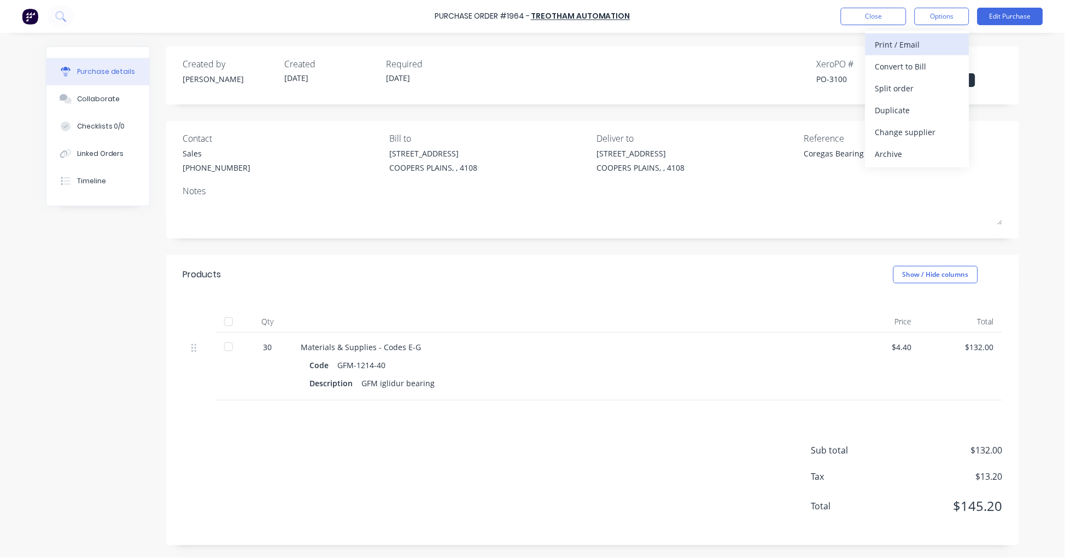
click at [936, 39] on div "Print / Email" at bounding box center [917, 45] width 84 height 16
click at [923, 64] on div "With pricing" at bounding box center [917, 66] width 84 height 16
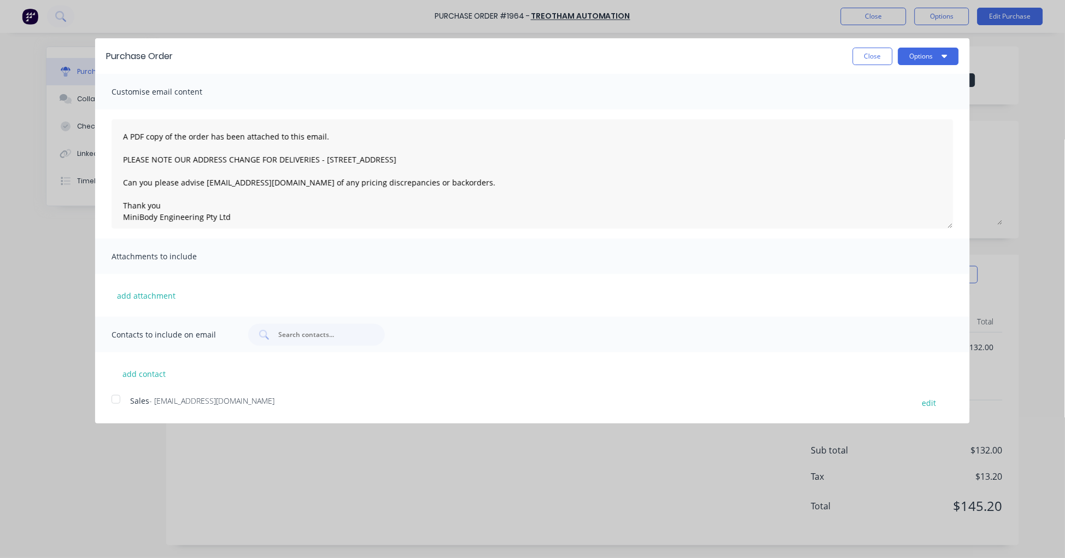
click at [113, 402] on div at bounding box center [116, 399] width 22 height 22
click at [928, 58] on button "Options" at bounding box center [928, 56] width 61 height 17
click at [889, 106] on div "Email" at bounding box center [907, 106] width 84 height 16
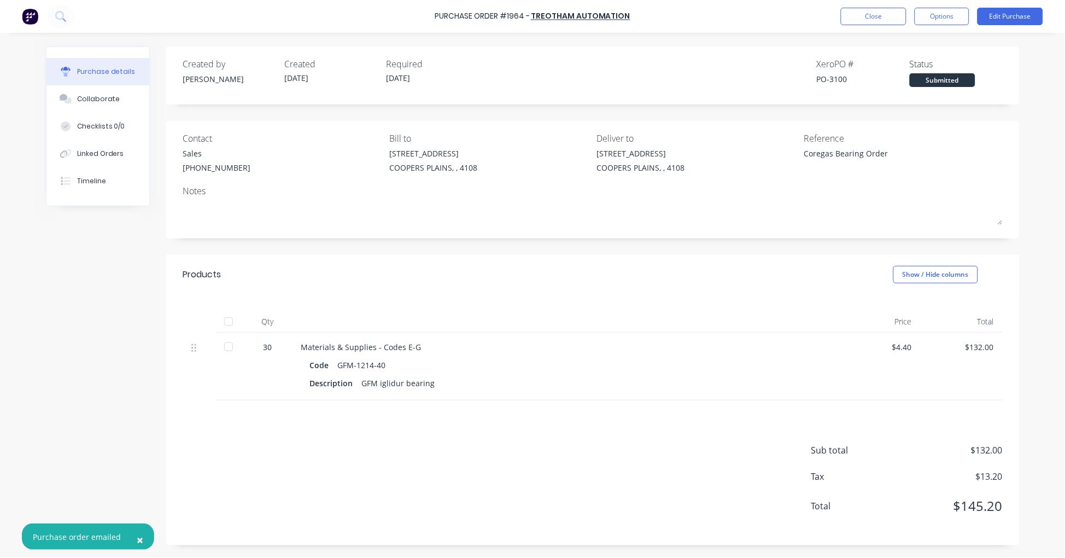
type textarea "x"
